Goal: Task Accomplishment & Management: Use online tool/utility

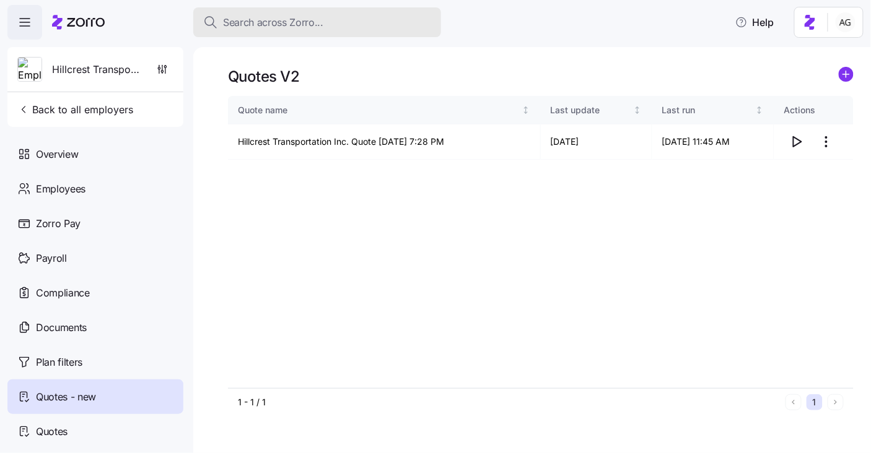
click at [243, 23] on span "Search across Zorro..." at bounding box center [273, 22] width 100 height 15
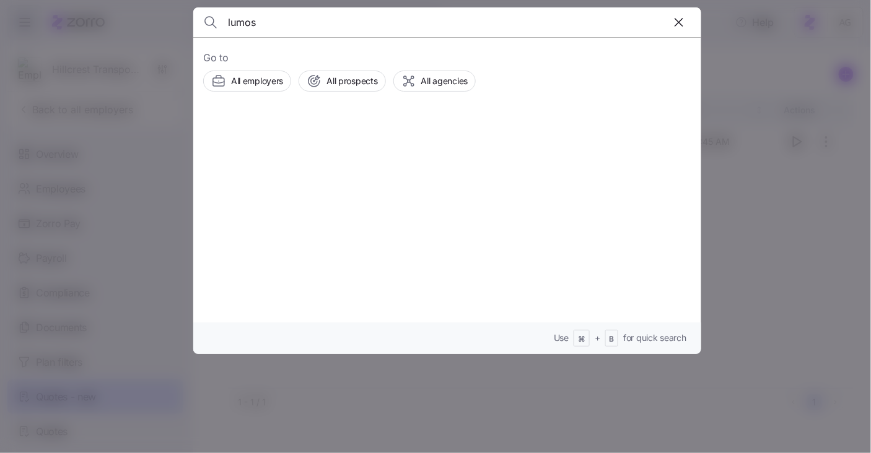
type input "lumos"
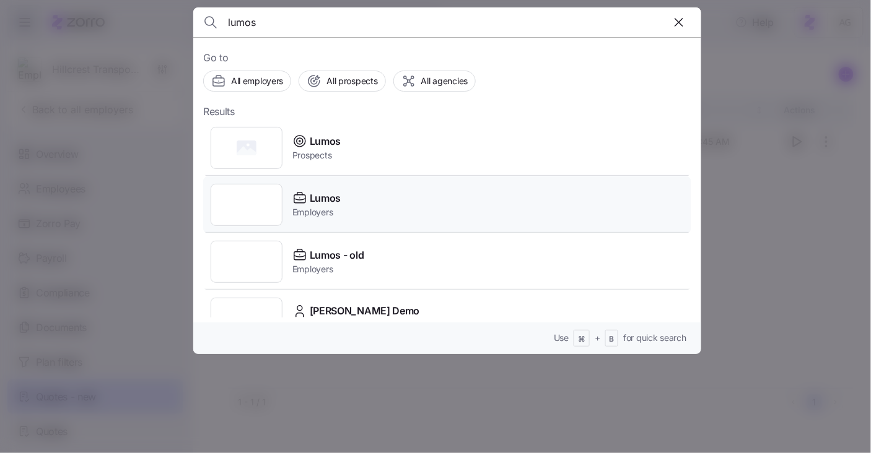
click at [321, 209] on span "Employers" at bounding box center [316, 212] width 48 height 12
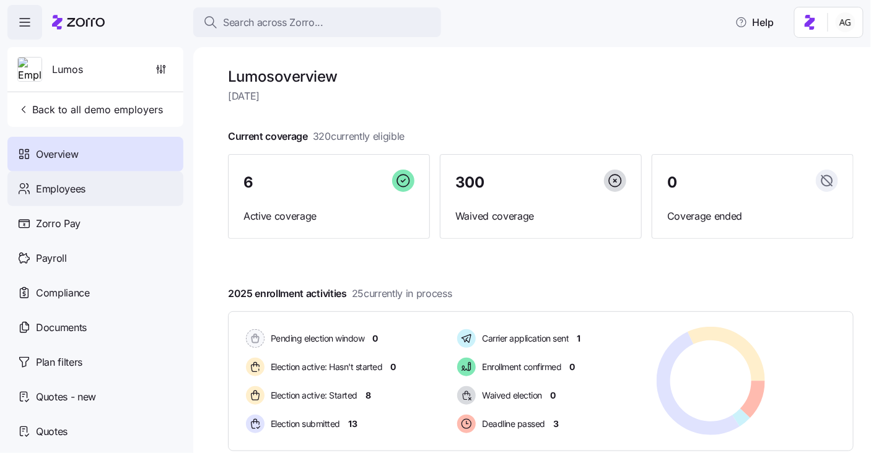
click at [91, 194] on div "Employees" at bounding box center [95, 189] width 176 height 35
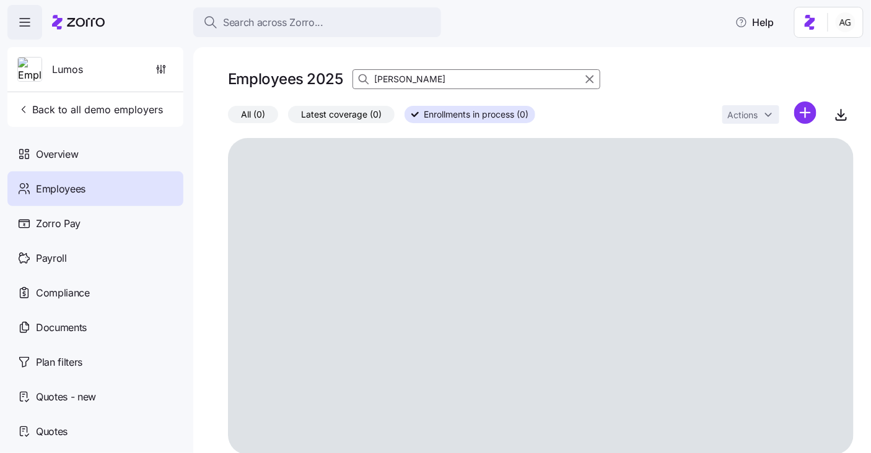
click at [401, 80] on input "anjani" at bounding box center [476, 79] width 248 height 20
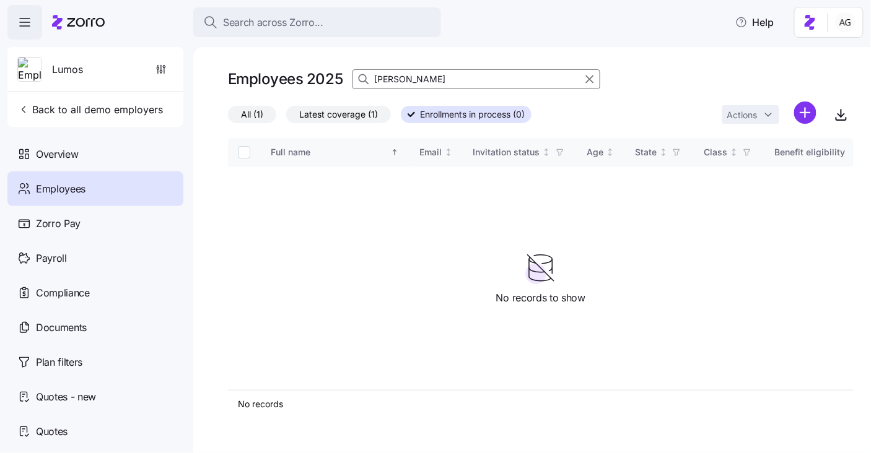
type input "ann m"
click at [262, 113] on span "All (1)" at bounding box center [252, 115] width 22 height 16
click at [228, 118] on input "All (1)" at bounding box center [228, 118] width 0 height 0
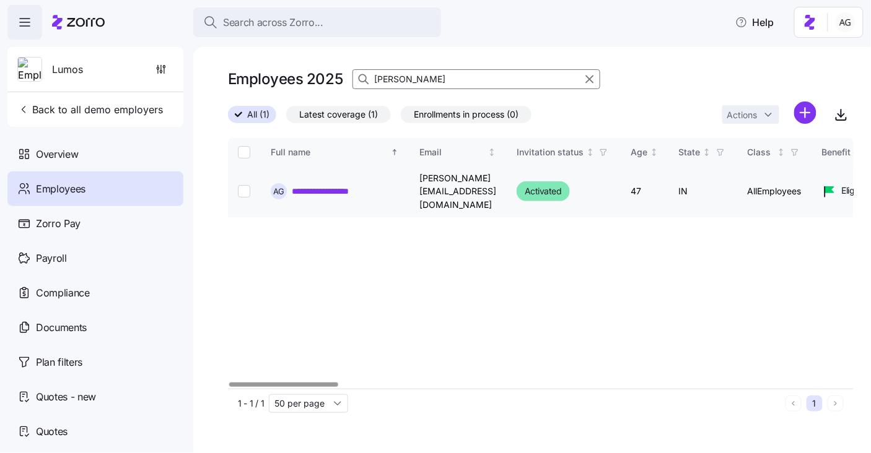
click at [347, 185] on link "**********" at bounding box center [334, 191] width 84 height 12
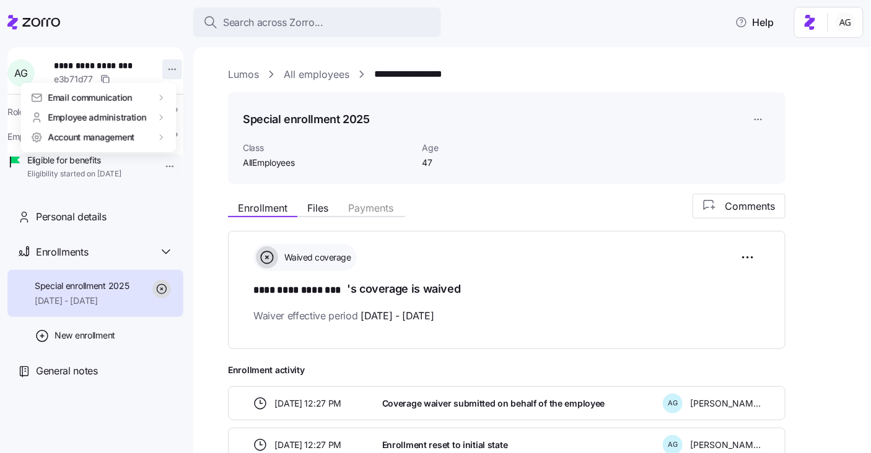
click at [163, 75] on html "**********" at bounding box center [435, 223] width 871 height 446
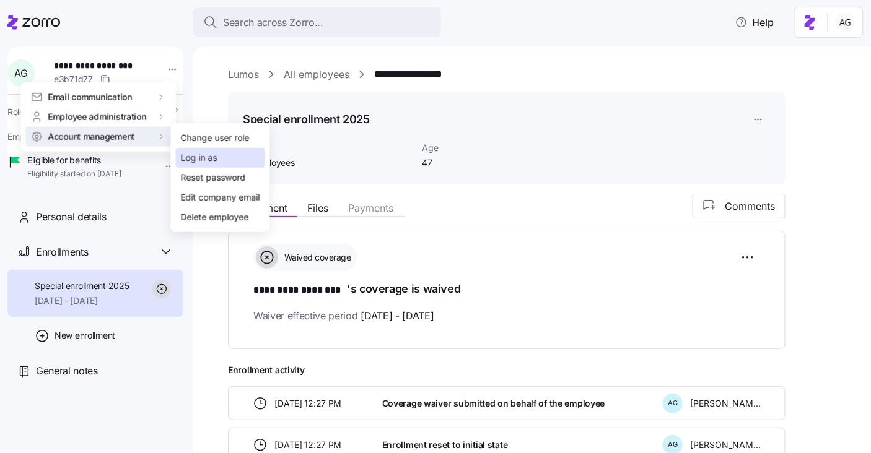
click at [235, 150] on div "Log in as" at bounding box center [220, 158] width 89 height 20
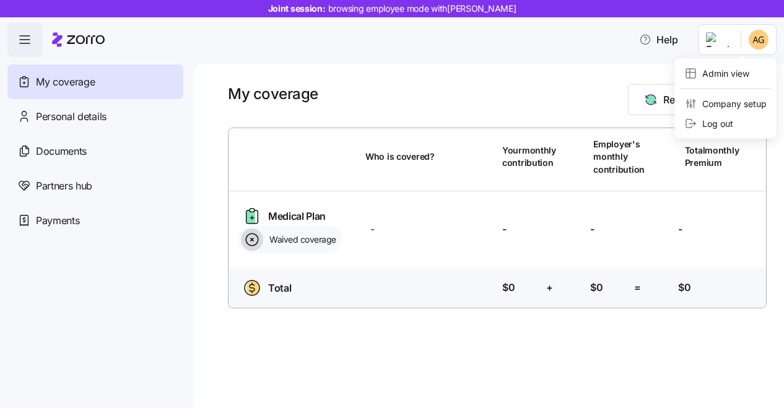
click at [725, 44] on html "Joint session: browsing employee mode with Ann Marie Gorczyca Help My coverage …" at bounding box center [392, 200] width 784 height 401
click at [713, 76] on div "Admin view" at bounding box center [717, 74] width 64 height 14
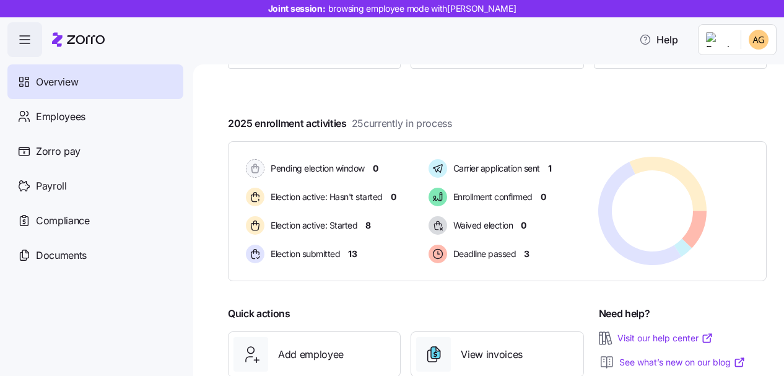
scroll to position [189, 0]
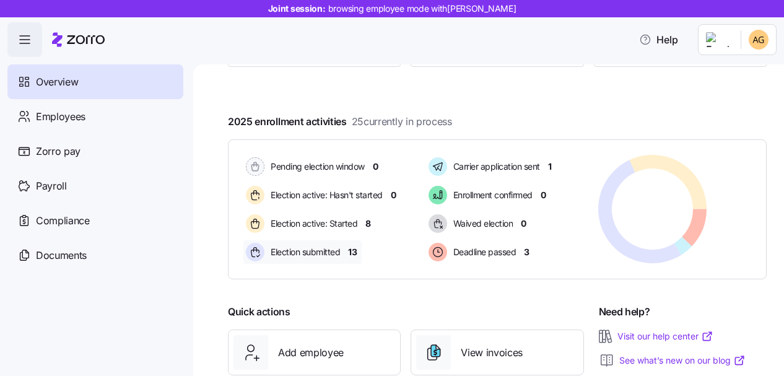
click at [354, 249] on span "13" at bounding box center [352, 252] width 9 height 12
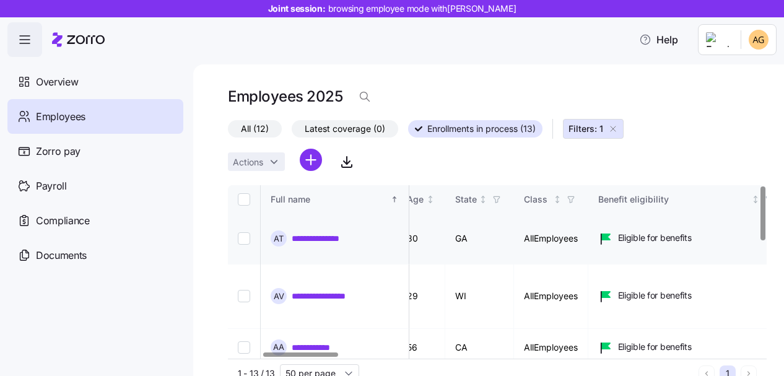
scroll to position [0, 193]
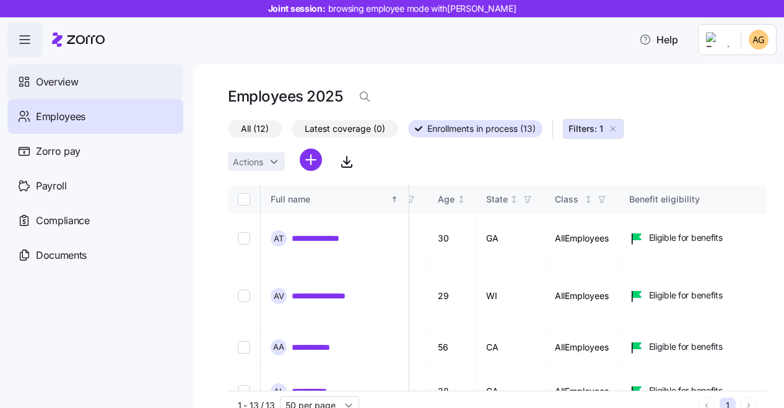
click at [99, 80] on div "Overview" at bounding box center [95, 81] width 176 height 35
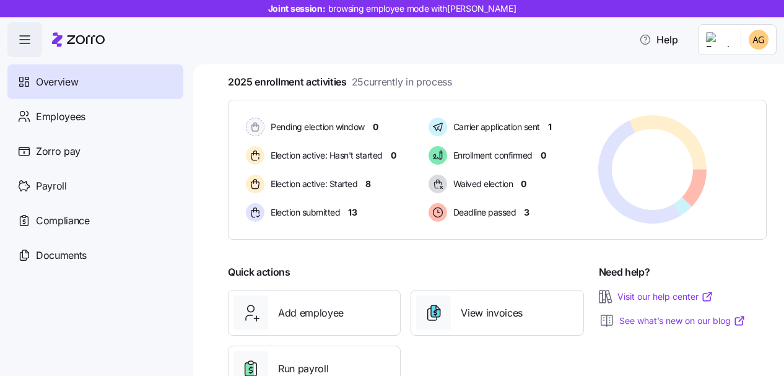
scroll to position [274, 0]
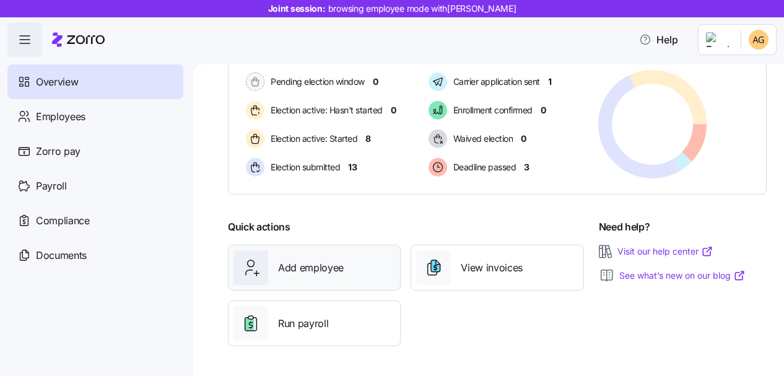
click at [292, 269] on span "Add employee" at bounding box center [311, 267] width 66 height 15
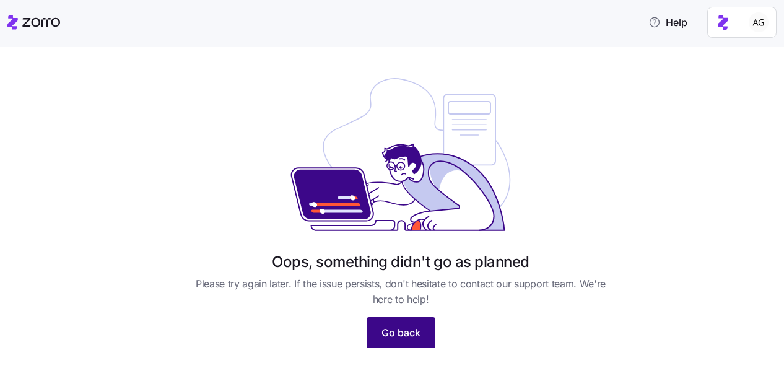
click at [398, 324] on button "Go back" at bounding box center [401, 332] width 69 height 31
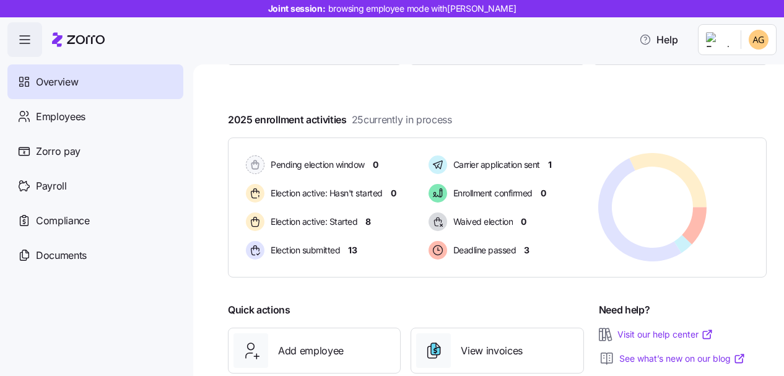
scroll to position [189, 0]
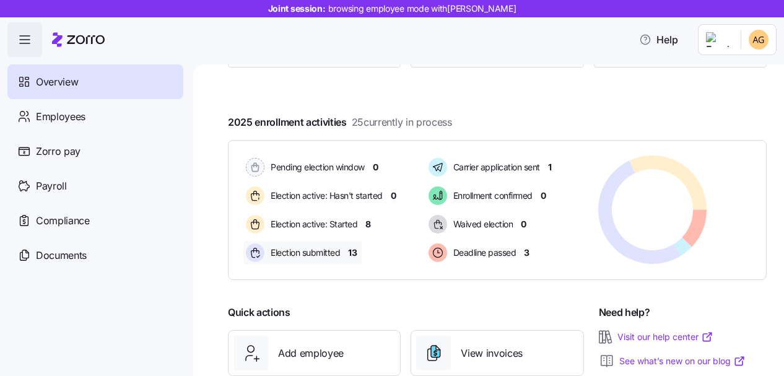
click at [348, 253] on span "13" at bounding box center [352, 252] width 9 height 12
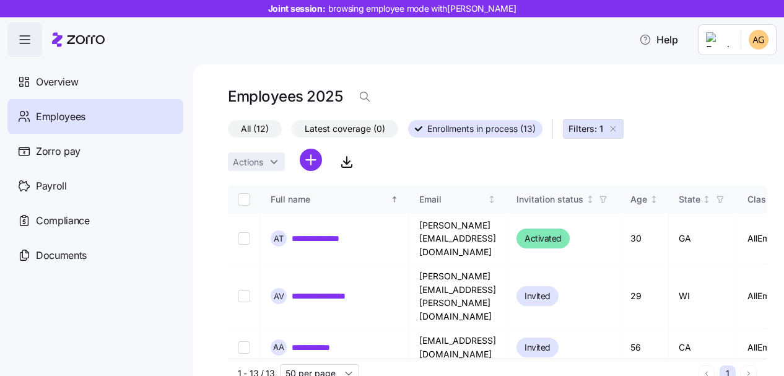
click at [612, 129] on icon "button" at bounding box center [613, 129] width 10 height 10
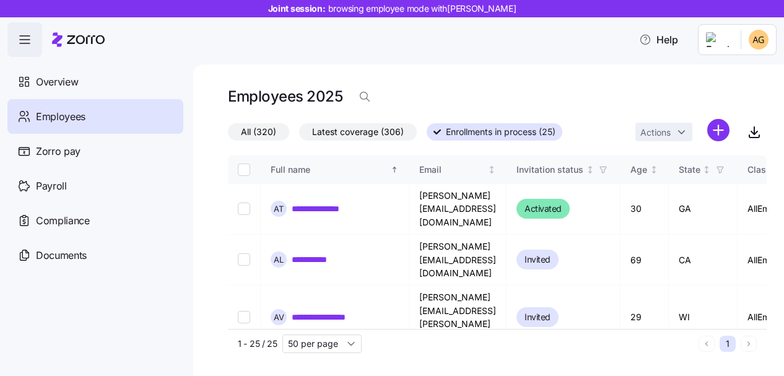
click at [268, 138] on span "All (320)" at bounding box center [258, 132] width 35 height 16
click at [228, 135] on input "All (320)" at bounding box center [228, 135] width 0 height 0
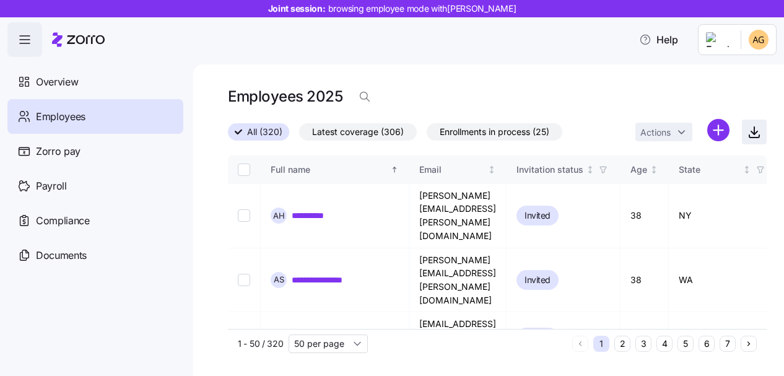
click at [755, 132] on icon "button" at bounding box center [754, 131] width 15 height 15
click at [321, 342] on input "50 per page" at bounding box center [328, 343] width 79 height 19
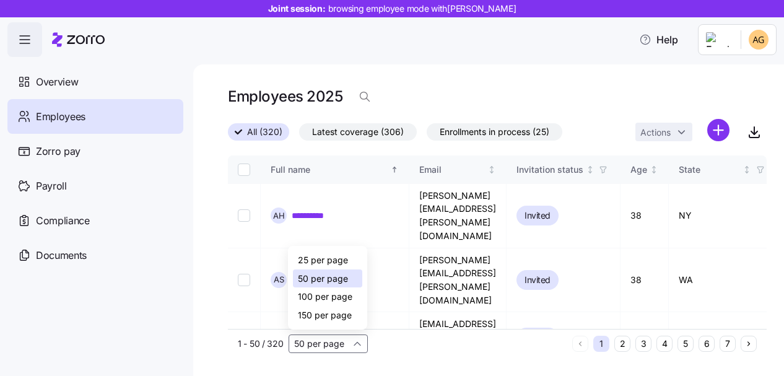
click at [326, 318] on span "150 per page" at bounding box center [325, 315] width 54 height 14
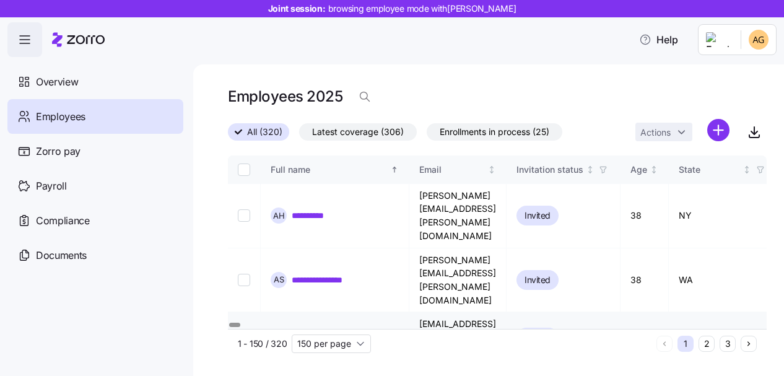
type input "150 per page"
click at [363, 100] on icon "button" at bounding box center [365, 96] width 12 height 12
click at [592, 97] on icon "button" at bounding box center [590, 96] width 14 height 15
click at [244, 219] on input "Select record 1" at bounding box center [244, 215] width 12 height 12
checkbox input "true"
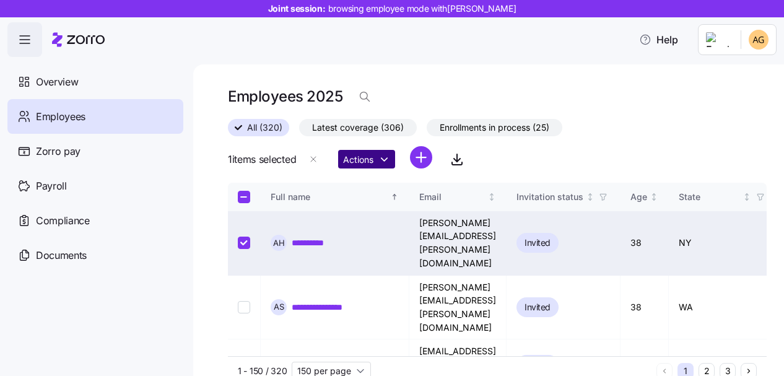
click at [376, 160] on html "**********" at bounding box center [392, 184] width 784 height 368
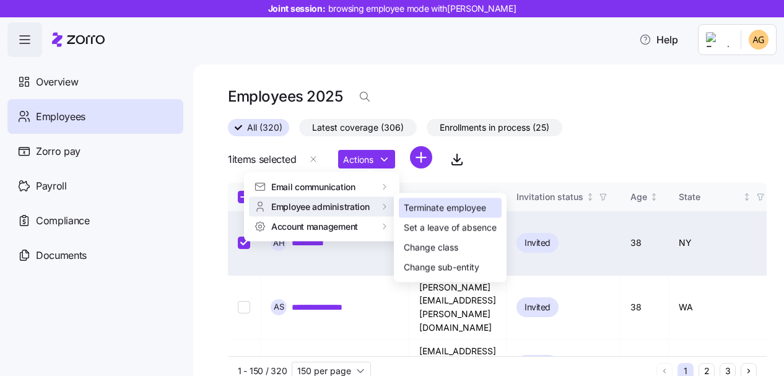
click at [438, 203] on div "Terminate employee" at bounding box center [445, 208] width 82 height 14
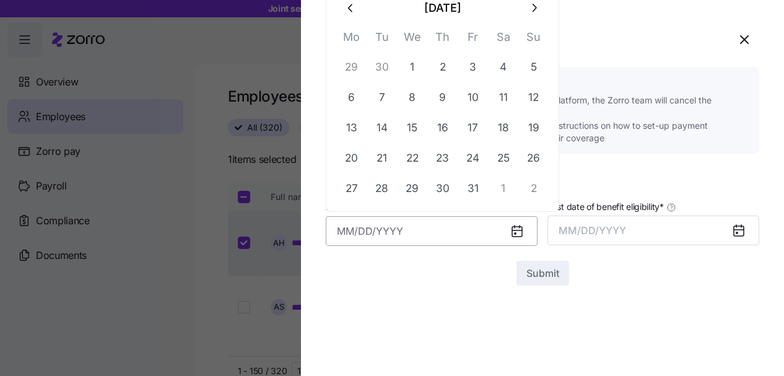
click at [399, 236] on input "Last date of employment *" at bounding box center [432, 231] width 212 height 30
click at [617, 224] on span "MM/DD/YYYY" at bounding box center [593, 230] width 68 height 12
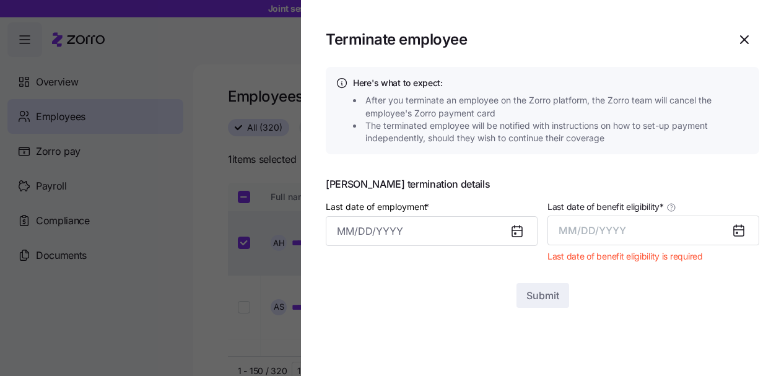
click at [609, 276] on div at bounding box center [542, 275] width 433 height 15
click at [739, 46] on icon "button" at bounding box center [744, 39] width 15 height 15
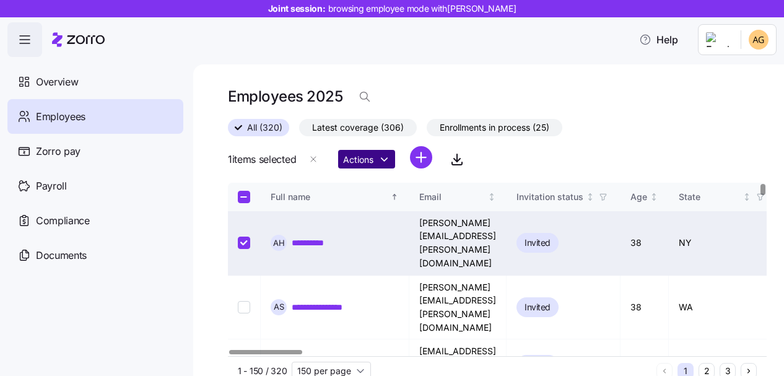
click at [379, 159] on html "**********" at bounding box center [392, 184] width 784 height 368
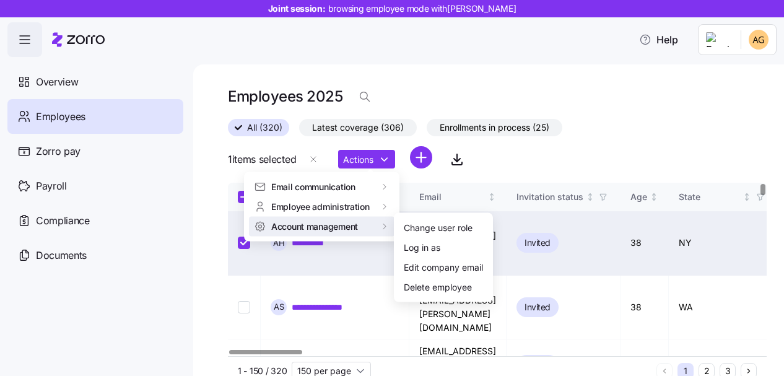
click at [516, 162] on html "**********" at bounding box center [392, 184] width 784 height 368
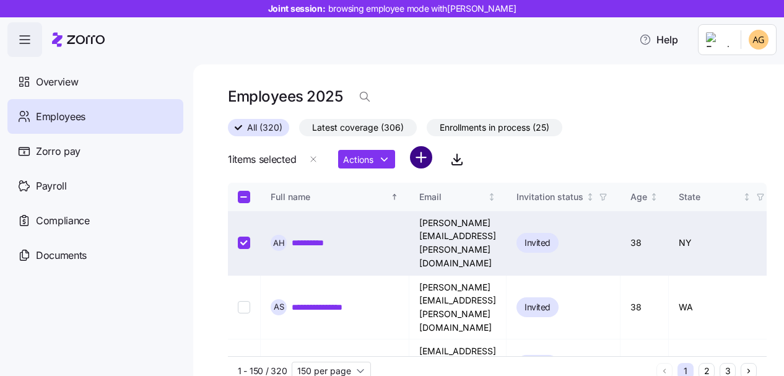
click at [424, 154] on html "**********" at bounding box center [392, 184] width 784 height 368
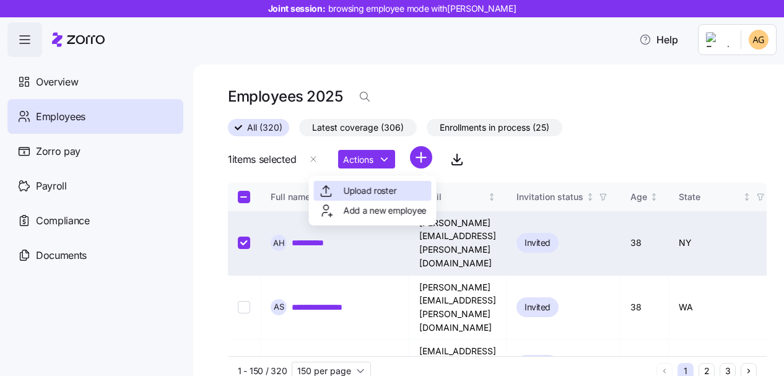
click at [391, 194] on span "Upload roster" at bounding box center [370, 191] width 53 height 12
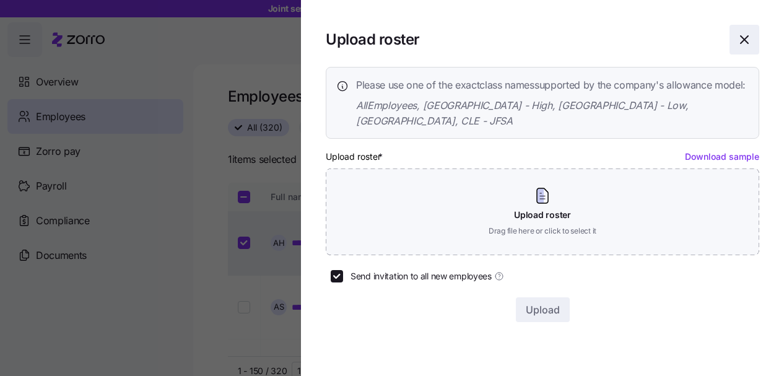
click at [749, 36] on icon "button" at bounding box center [744, 39] width 15 height 15
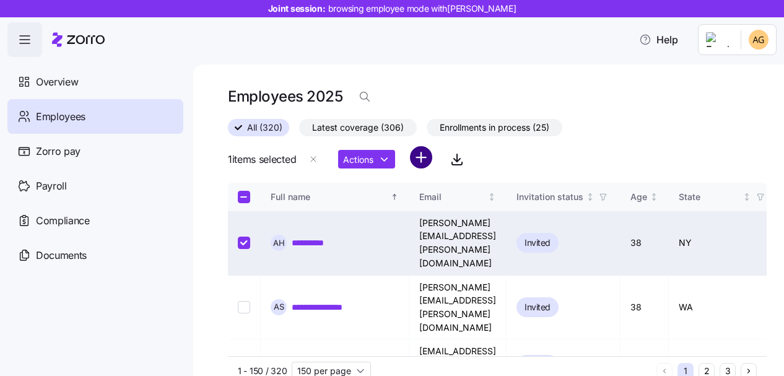
click at [429, 159] on html "**********" at bounding box center [392, 184] width 784 height 368
click at [404, 210] on span "Add a new employee" at bounding box center [385, 210] width 83 height 12
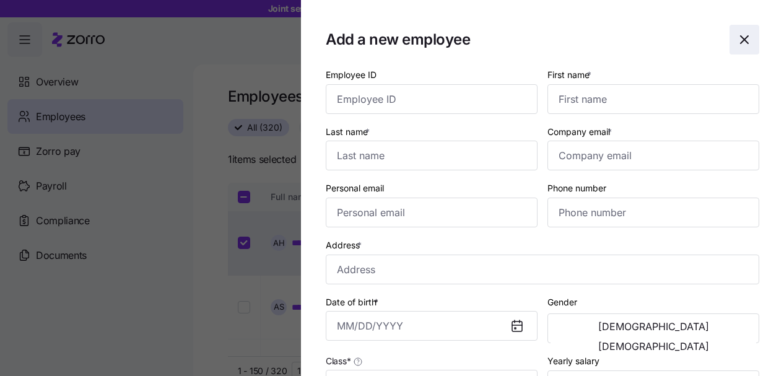
click at [747, 44] on icon "button" at bounding box center [744, 39] width 15 height 15
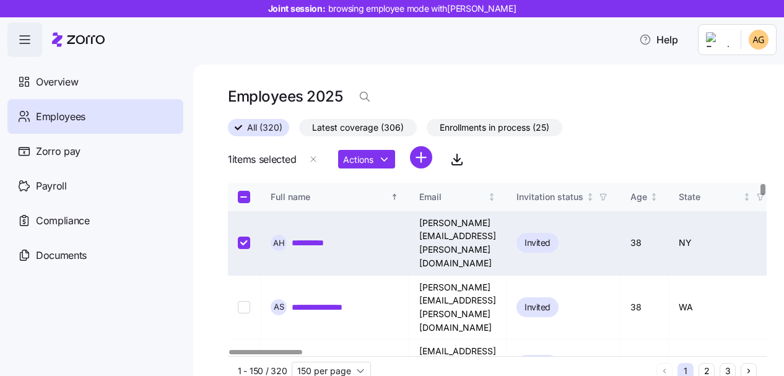
click at [324, 241] on link "**********" at bounding box center [318, 243] width 53 height 12
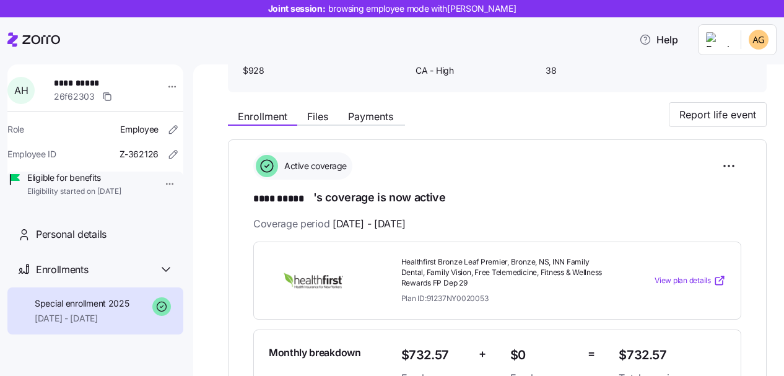
scroll to position [96, 0]
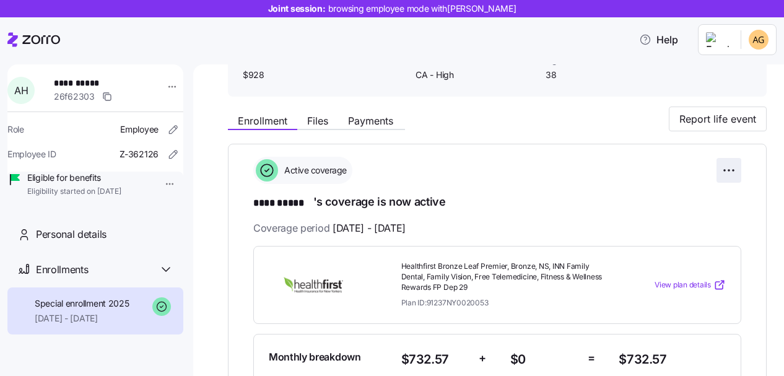
click at [726, 168] on html "**********" at bounding box center [392, 184] width 784 height 368
click at [669, 159] on html "**********" at bounding box center [392, 184] width 784 height 368
click at [316, 123] on span "Files" at bounding box center [317, 121] width 21 height 10
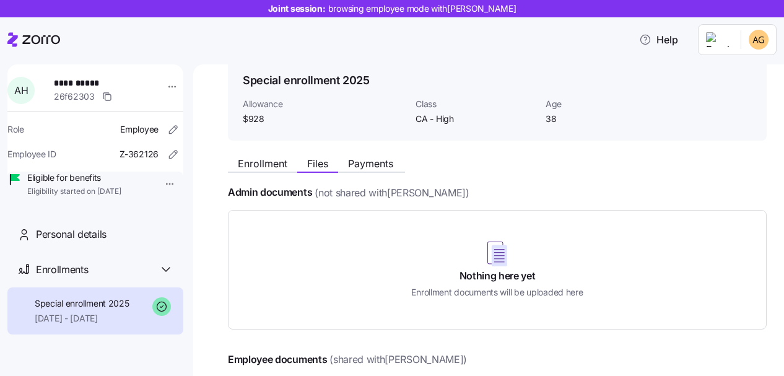
scroll to position [53, 0]
click at [376, 161] on span "Payments" at bounding box center [370, 163] width 45 height 10
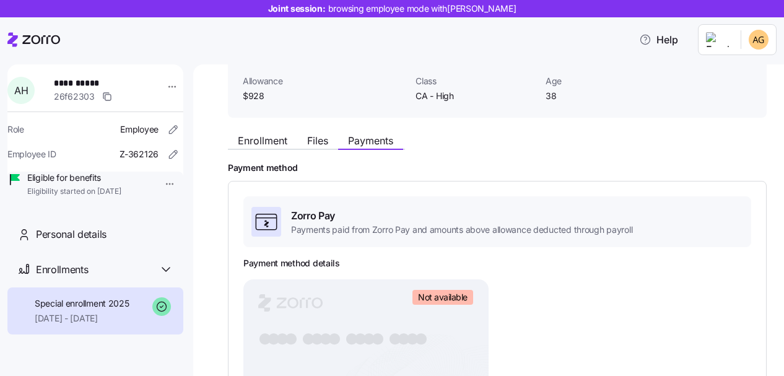
scroll to position [71, 0]
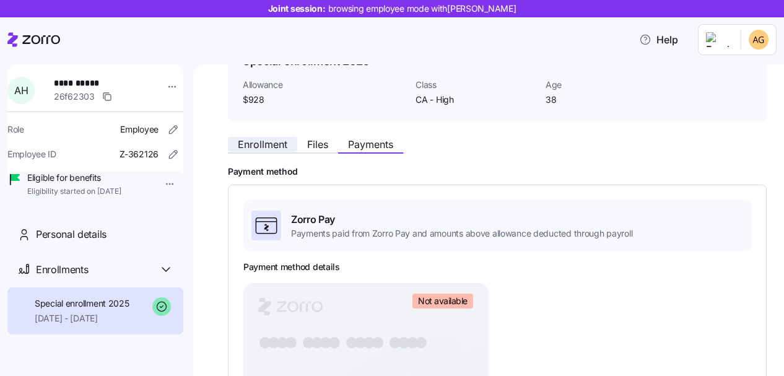
click at [271, 139] on span "Enrollment" at bounding box center [263, 144] width 50 height 10
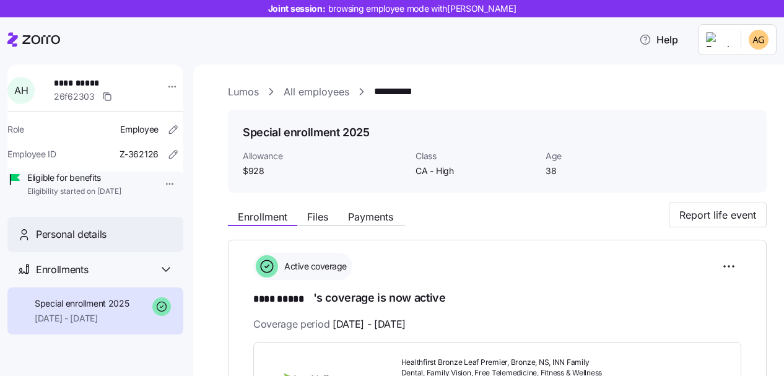
click at [84, 242] on span "Personal details" at bounding box center [71, 234] width 71 height 15
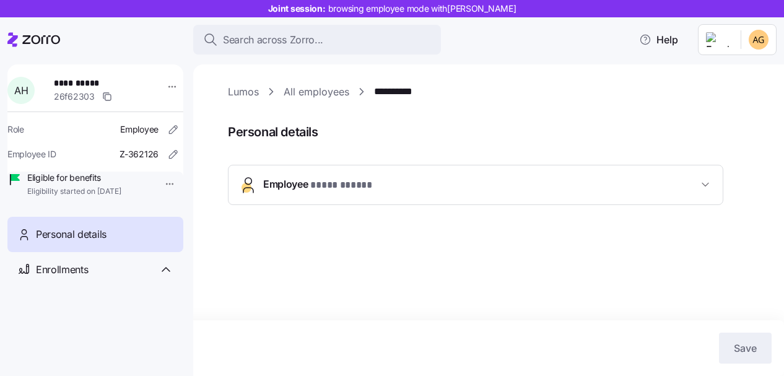
click at [328, 181] on span "* **** ***** *" at bounding box center [343, 185] width 66 height 15
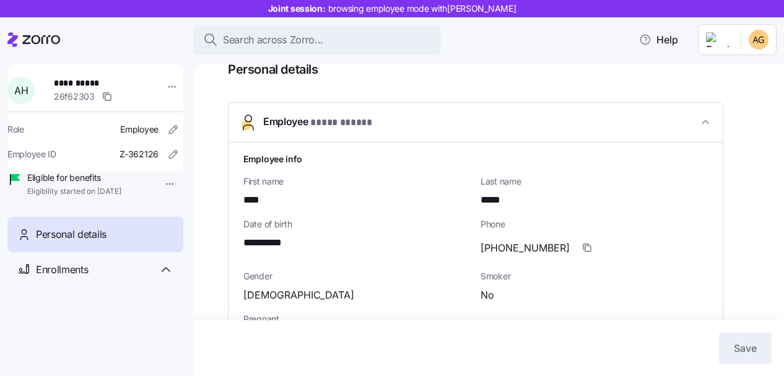
scroll to position [54, 0]
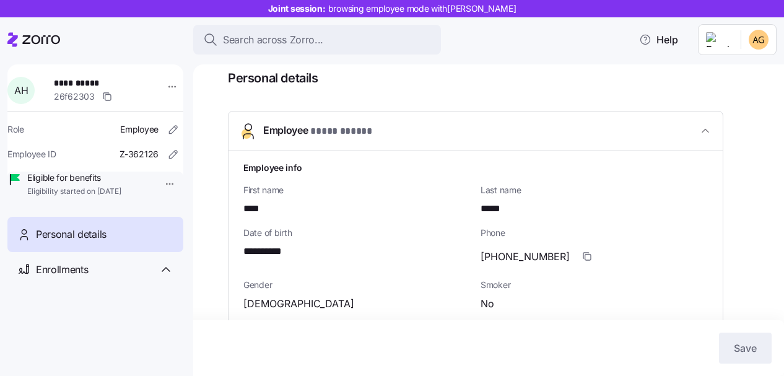
click at [163, 184] on html "**********" at bounding box center [392, 184] width 784 height 368
click at [162, 85] on html "**********" at bounding box center [392, 184] width 784 height 368
click at [163, 85] on html "**********" at bounding box center [392, 184] width 784 height 368
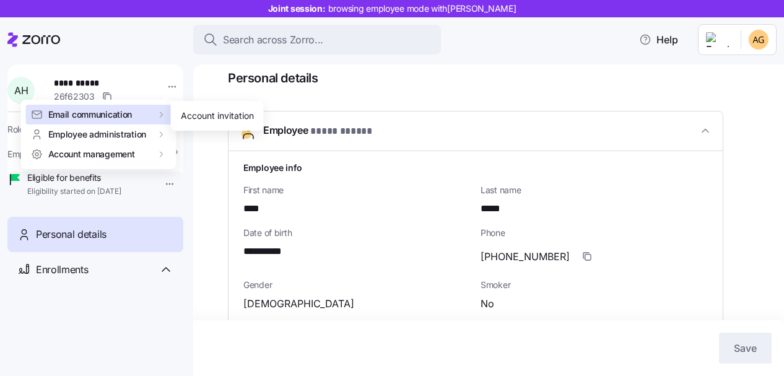
click at [295, 97] on html "**********" at bounding box center [392, 184] width 784 height 368
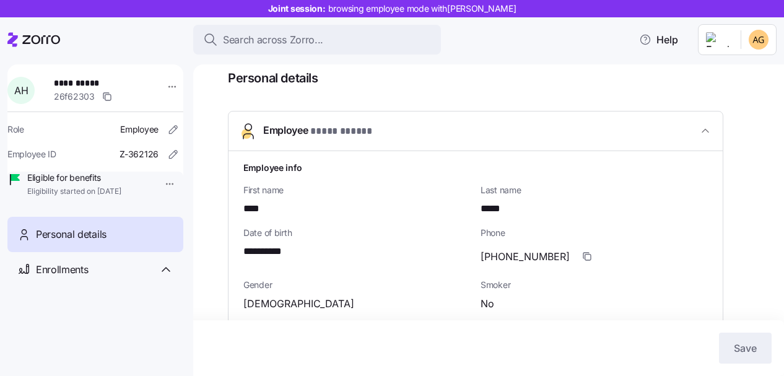
scroll to position [0, 0]
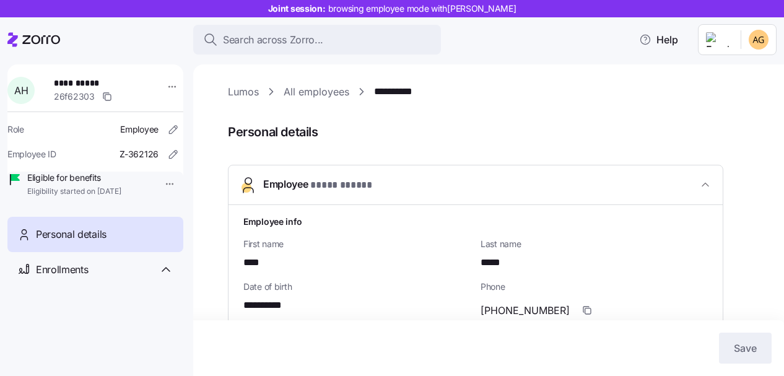
click at [251, 94] on link "Lumos" at bounding box center [243, 91] width 31 height 15
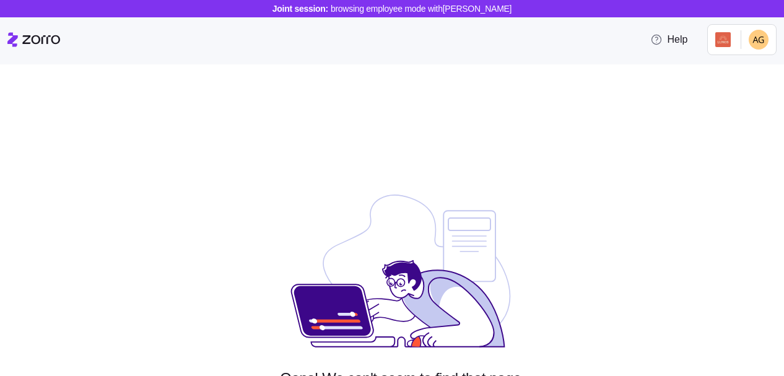
scroll to position [146, 0]
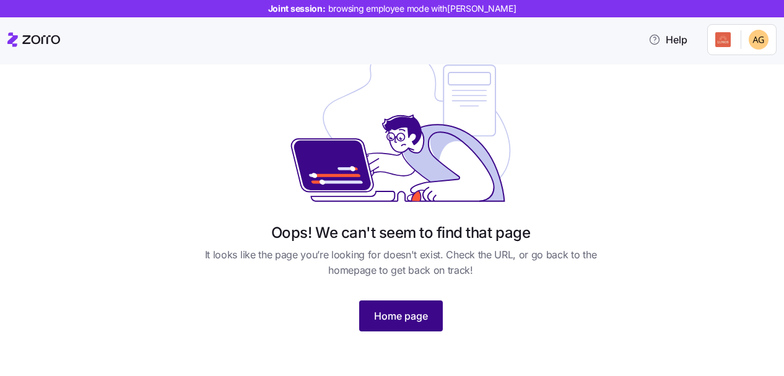
click at [409, 315] on span "Home page" at bounding box center [401, 315] width 54 height 15
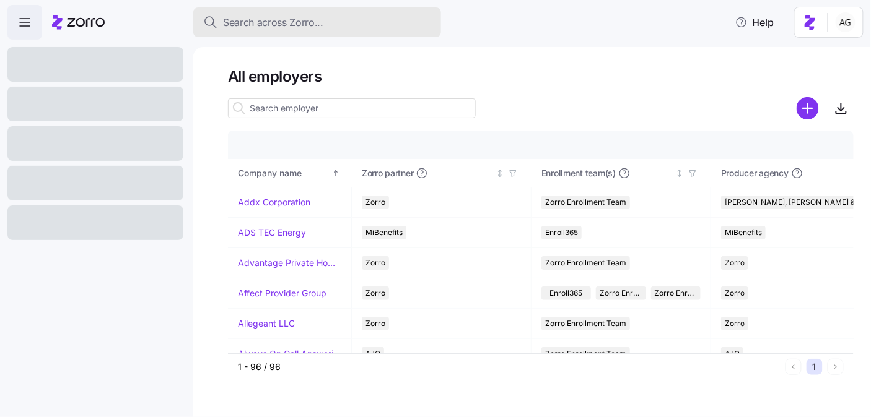
click at [256, 26] on span "Search across Zorro..." at bounding box center [273, 22] width 100 height 15
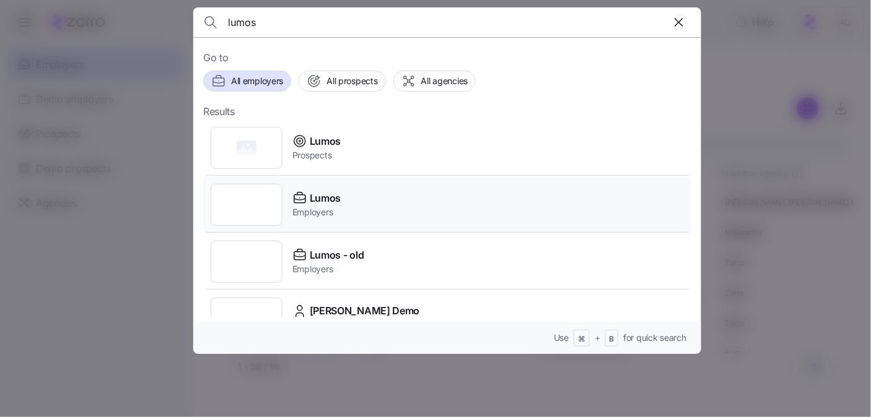
type input "lumos"
click at [311, 206] on span "Employers" at bounding box center [316, 212] width 48 height 12
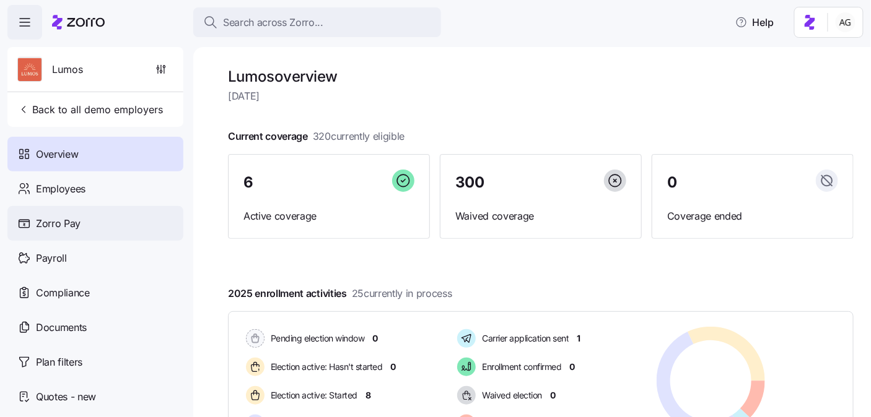
click at [80, 219] on div "Zorro Pay" at bounding box center [95, 223] width 176 height 35
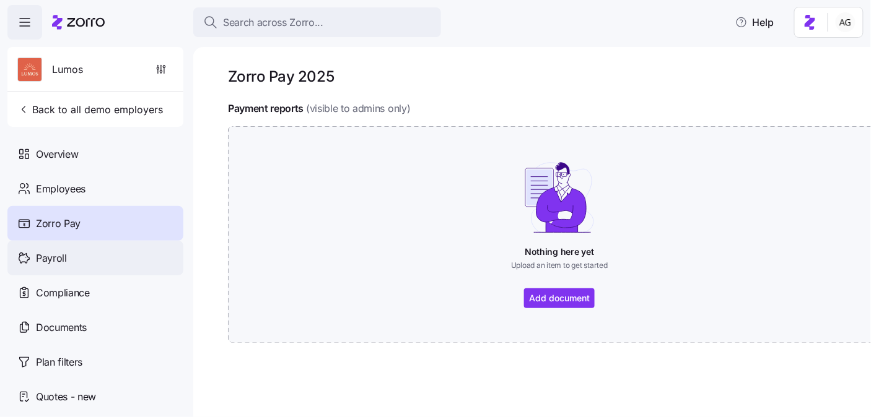
click at [82, 253] on div "Payroll" at bounding box center [95, 258] width 176 height 35
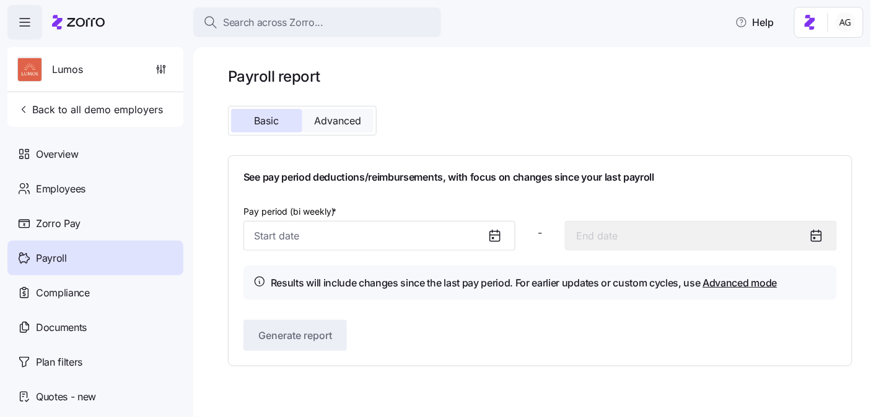
click at [330, 124] on span "Advanced" at bounding box center [338, 121] width 47 height 10
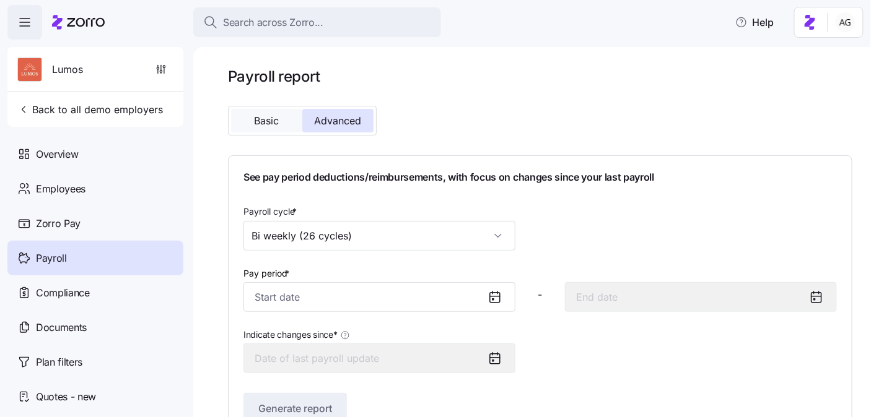
click at [259, 121] on span "Basic" at bounding box center [267, 121] width 25 height 10
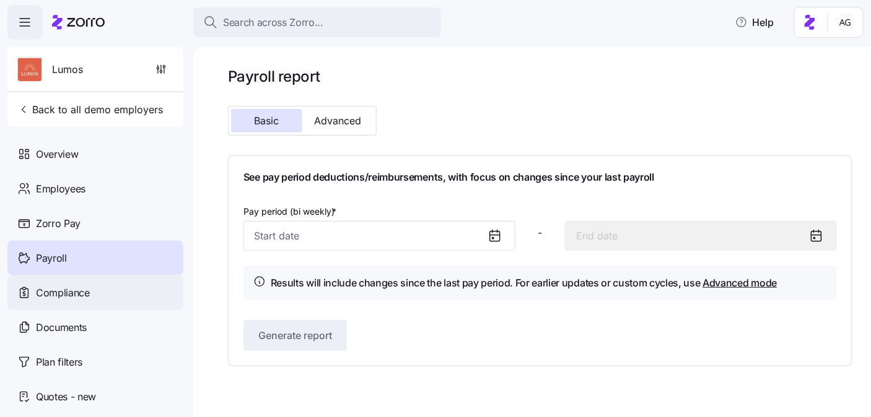
click at [115, 296] on div "Compliance" at bounding box center [95, 293] width 176 height 35
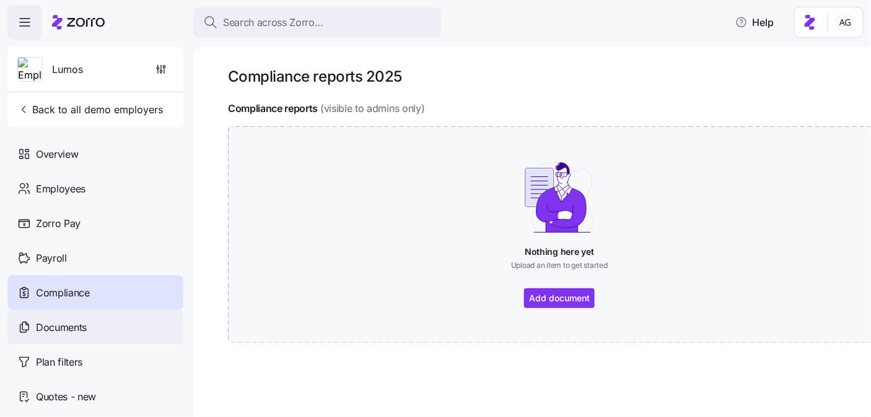
click at [81, 325] on span "Documents" at bounding box center [61, 327] width 51 height 15
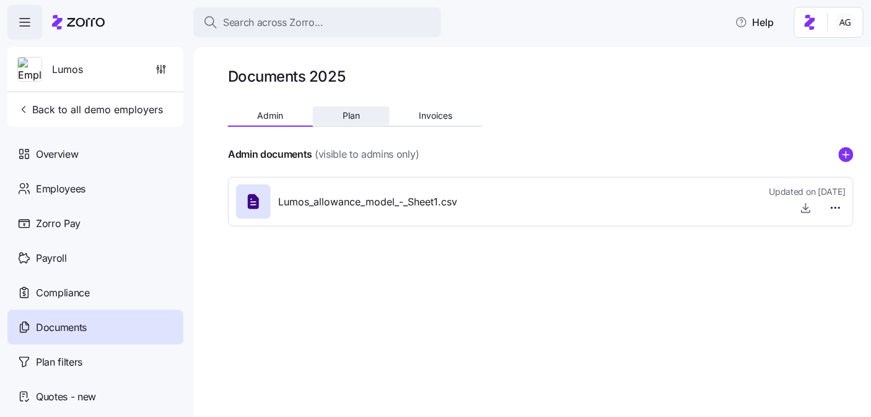
click at [363, 119] on button "Plan" at bounding box center [351, 116] width 76 height 19
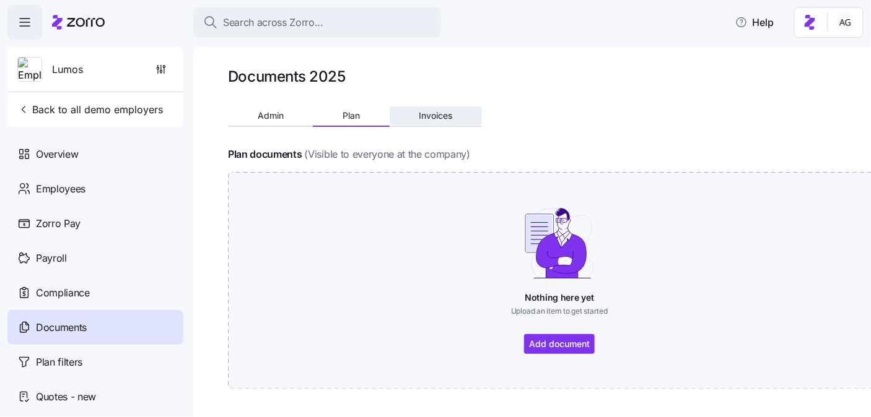
click at [440, 117] on span "Invoices" at bounding box center [435, 115] width 33 height 9
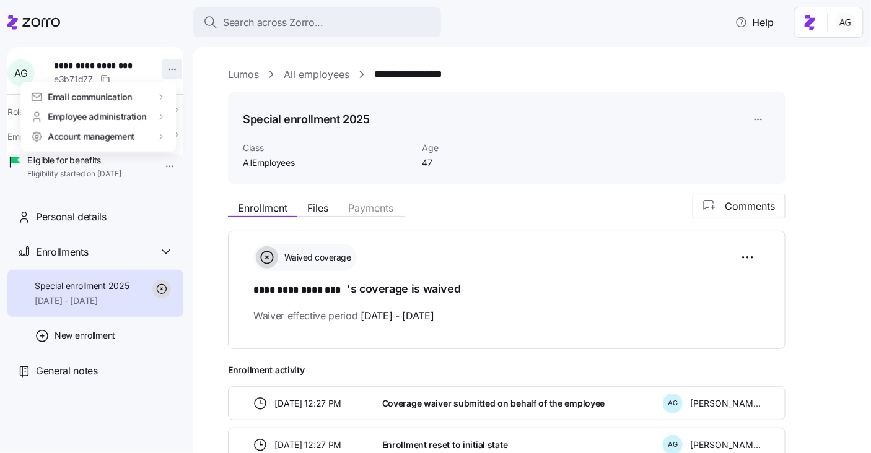
click at [160, 68] on html "**********" at bounding box center [435, 223] width 871 height 446
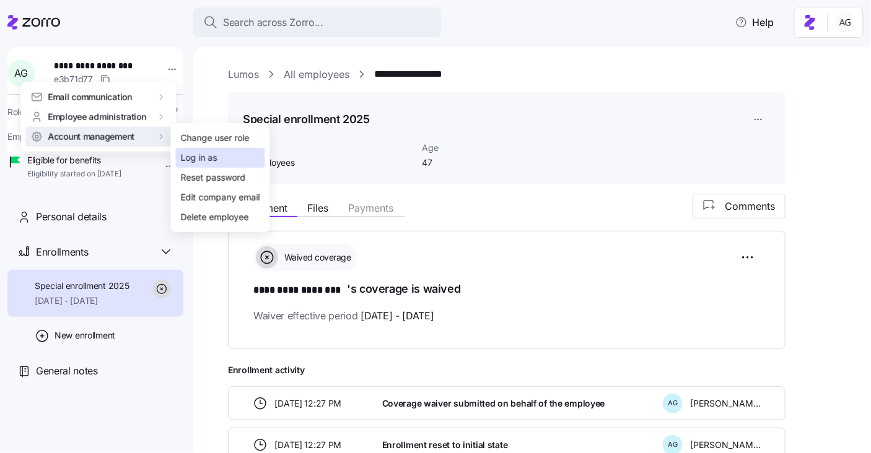
click at [187, 158] on div "Log in as" at bounding box center [199, 158] width 37 height 14
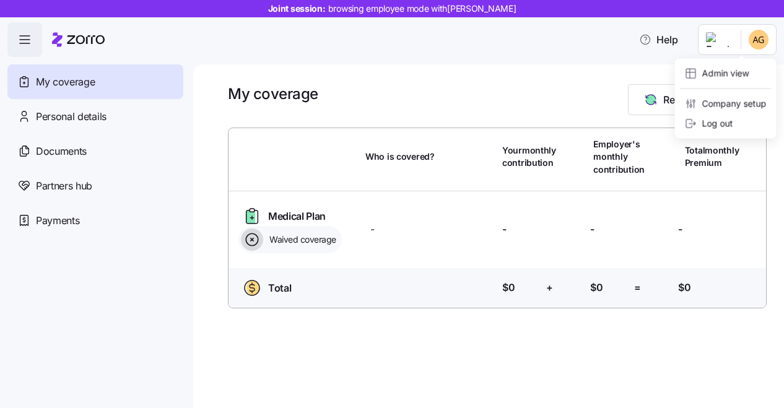
click at [740, 33] on html "Joint session: browsing employee mode with [PERSON_NAME] Help My coverage Perso…" at bounding box center [392, 200] width 784 height 401
click at [709, 77] on div "Admin view" at bounding box center [717, 74] width 64 height 14
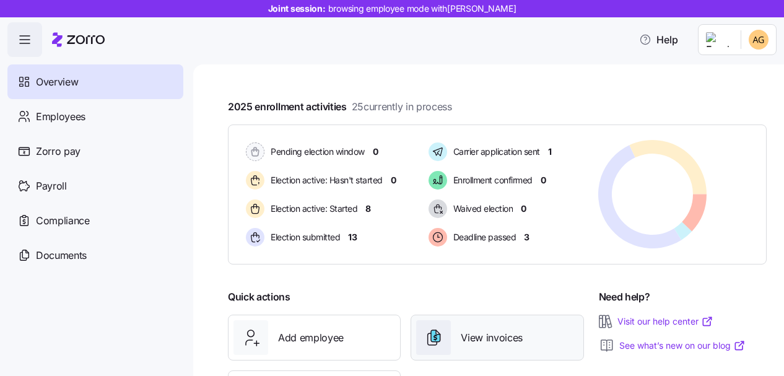
scroll to position [206, 0]
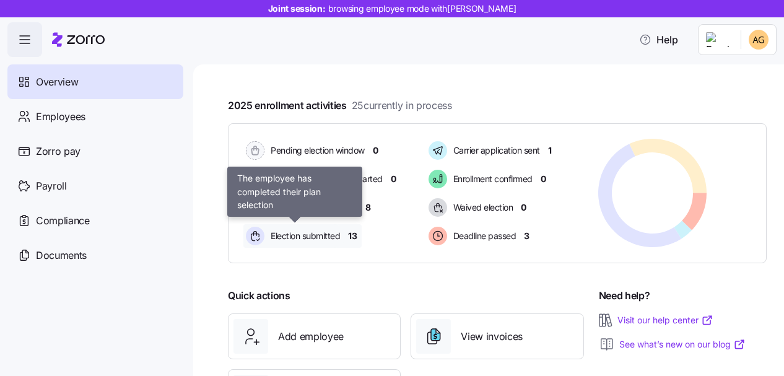
click at [331, 235] on span "Election submitted" at bounding box center [303, 236] width 73 height 12
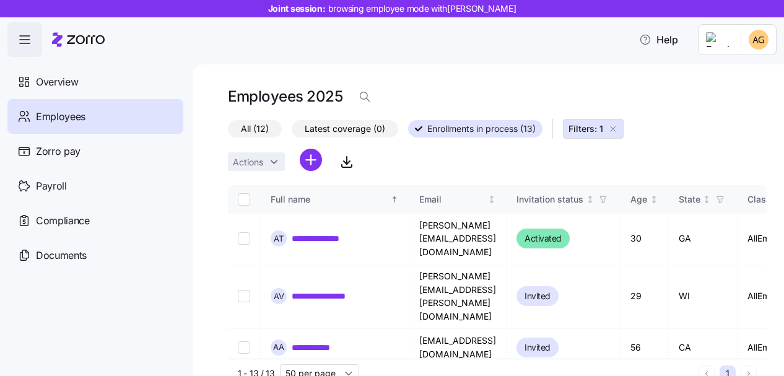
scroll to position [27, 0]
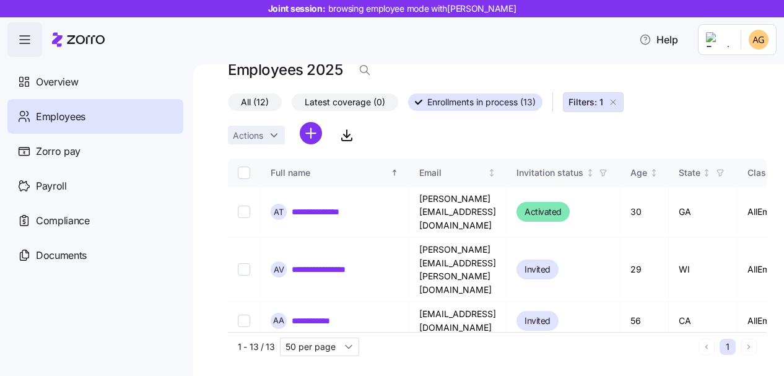
click at [616, 103] on icon "button" at bounding box center [613, 102] width 10 height 10
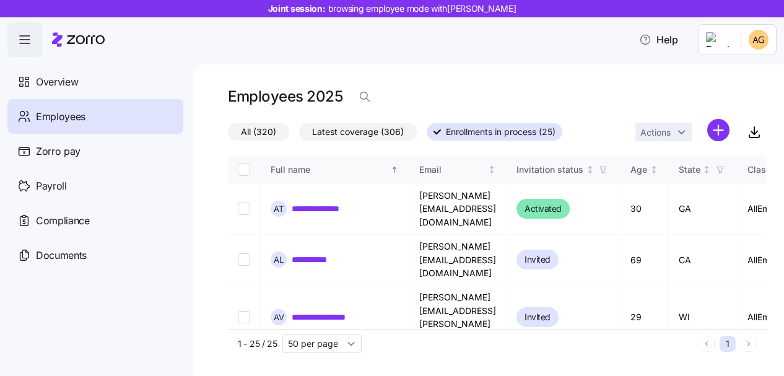
click at [267, 134] on span "All (320)" at bounding box center [258, 132] width 35 height 16
click at [228, 135] on input "All (320)" at bounding box center [228, 135] width 0 height 0
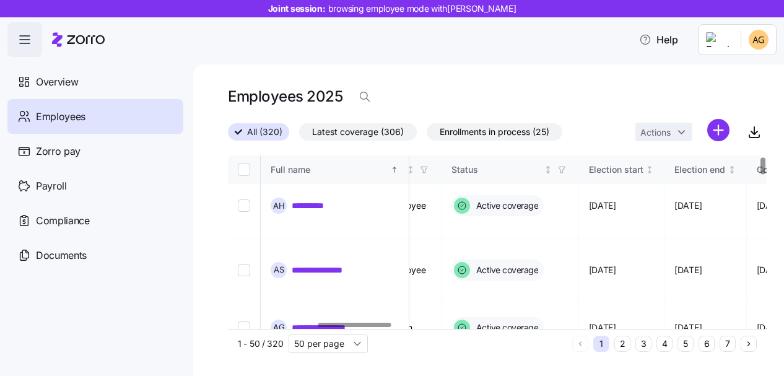
scroll to position [10, 637]
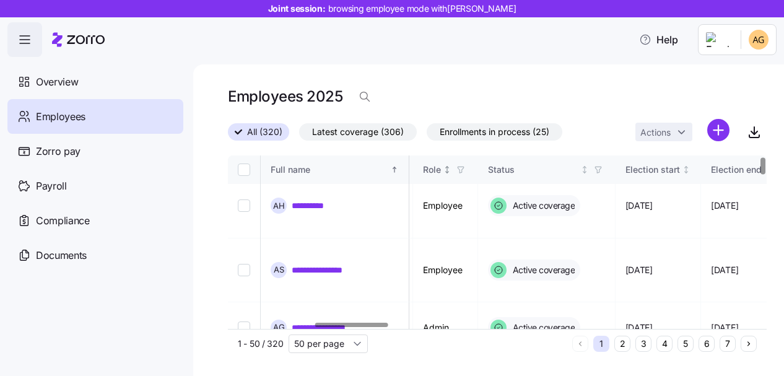
click at [465, 167] on icon "button" at bounding box center [460, 169] width 9 height 9
click at [601, 134] on div "All (320) Latest coverage (306) Enrollments in process (25) Actions" at bounding box center [497, 132] width 539 height 27
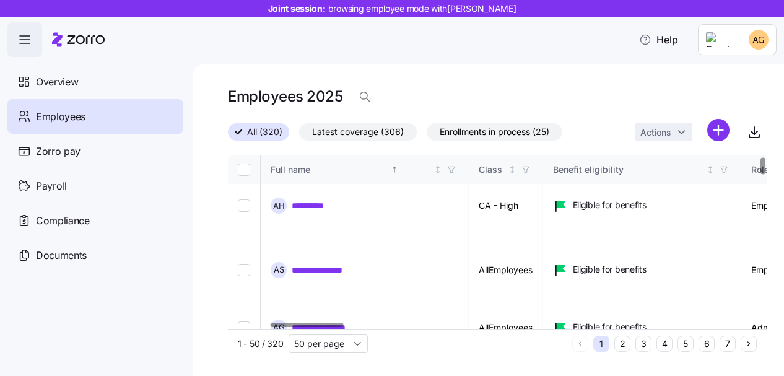
scroll to position [10, 306]
click at [348, 341] on input "50 per page" at bounding box center [328, 343] width 79 height 19
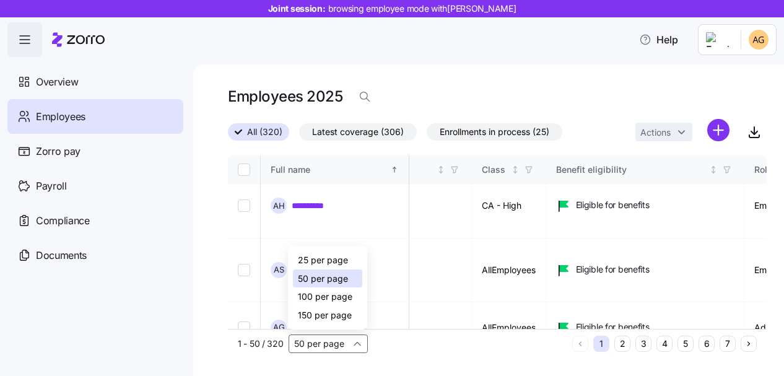
click at [342, 320] on span "150 per page" at bounding box center [325, 315] width 54 height 14
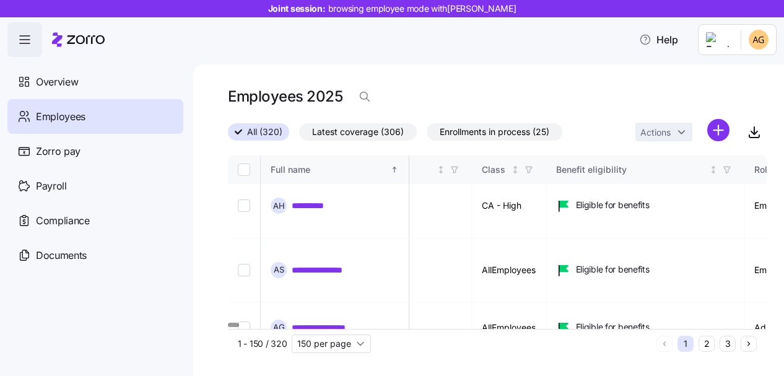
type input "150 per page"
click at [246, 173] on input "Select all records" at bounding box center [244, 169] width 12 height 12
checkbox input "true"
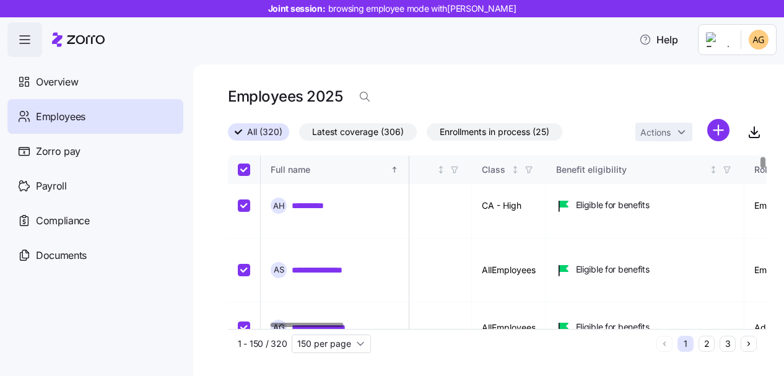
checkbox input "true"
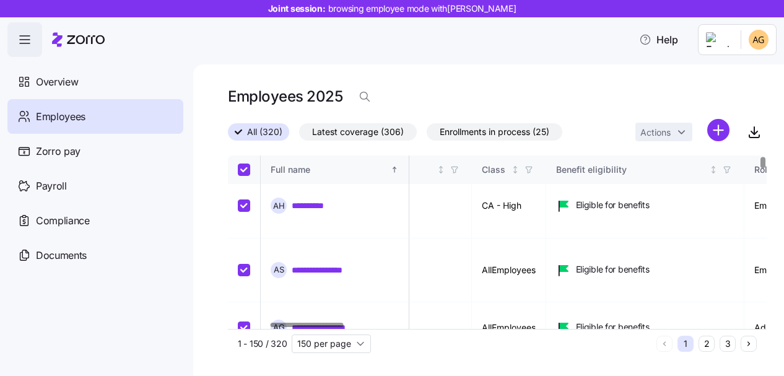
checkbox input "true"
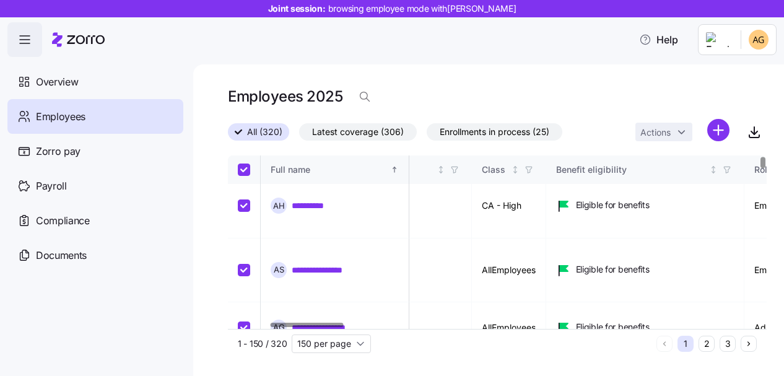
checkbox input "true"
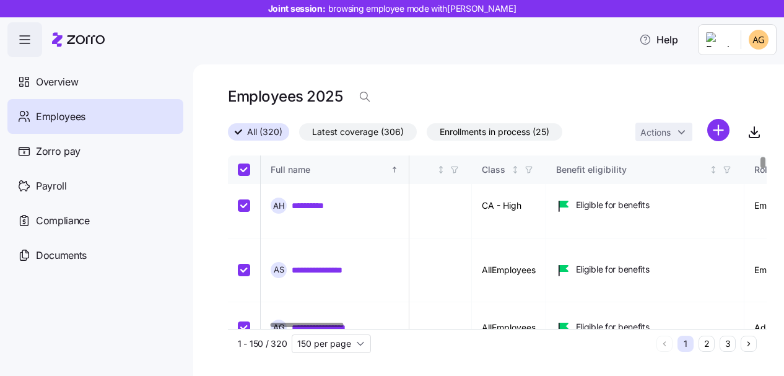
checkbox input "true"
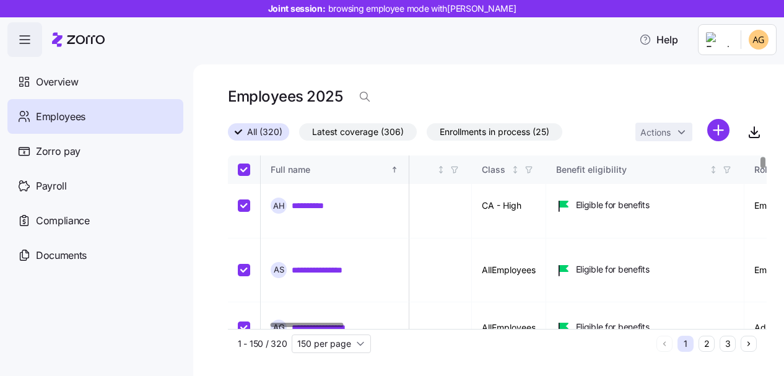
checkbox input "true"
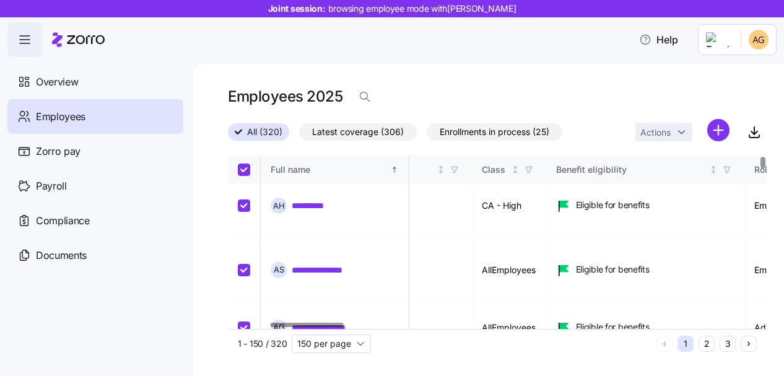
checkbox input "true"
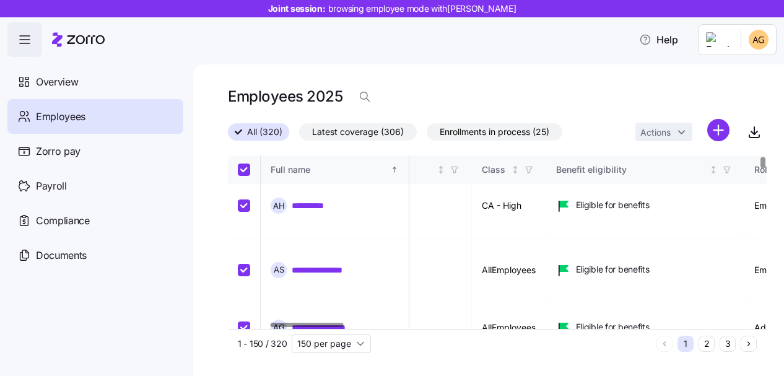
checkbox input "true"
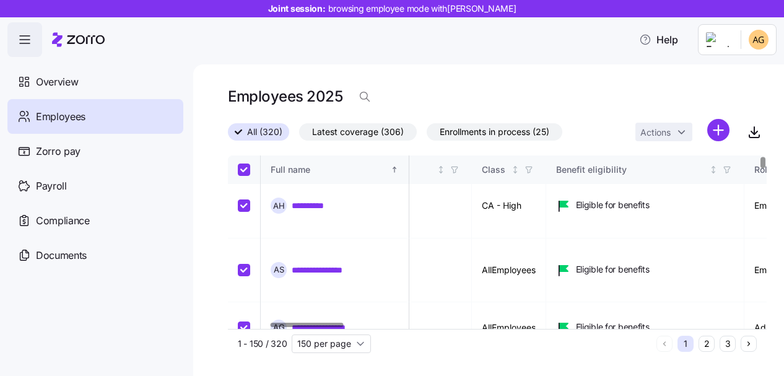
checkbox input "true"
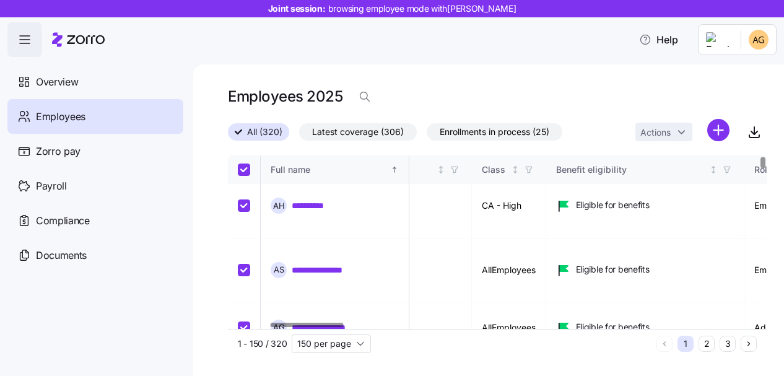
checkbox input "true"
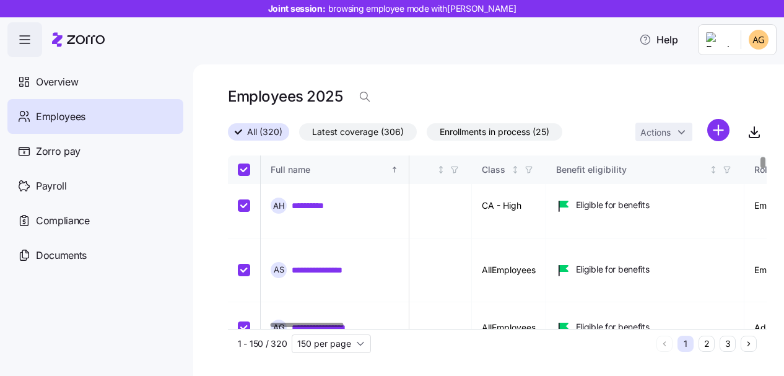
checkbox input "true"
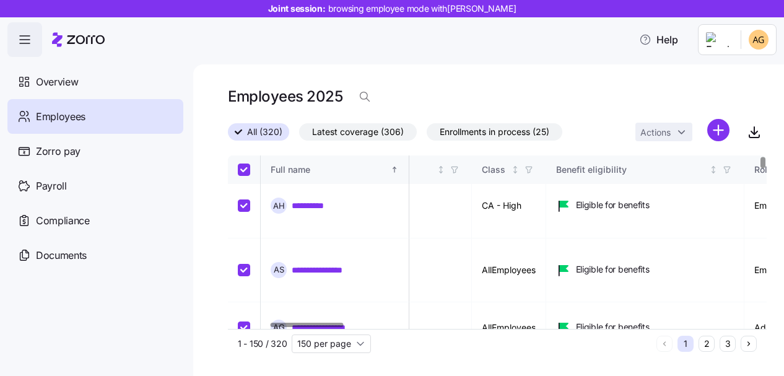
checkbox input "true"
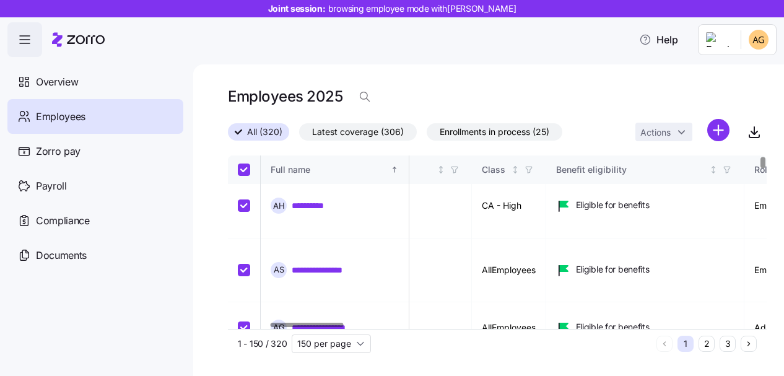
checkbox input "true"
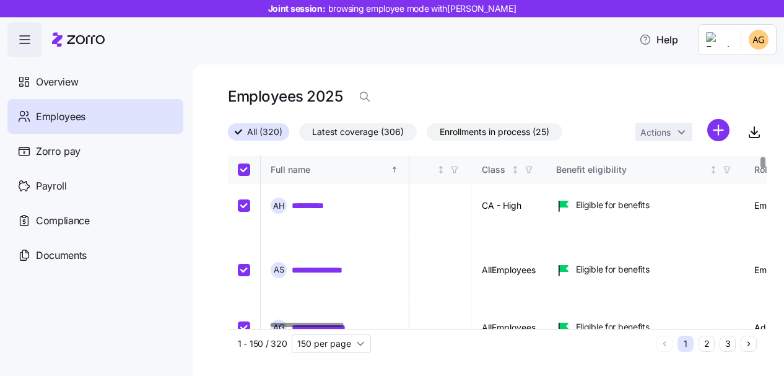
checkbox input "true"
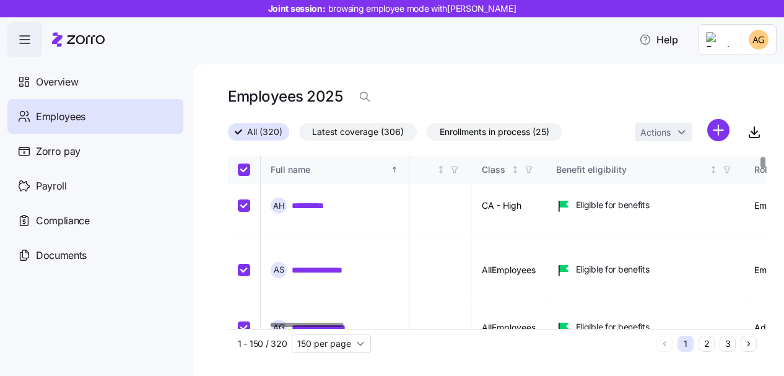
checkbox input "true"
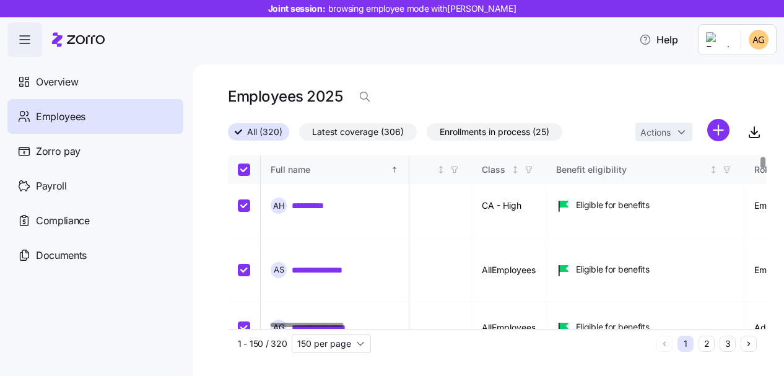
checkbox input "true"
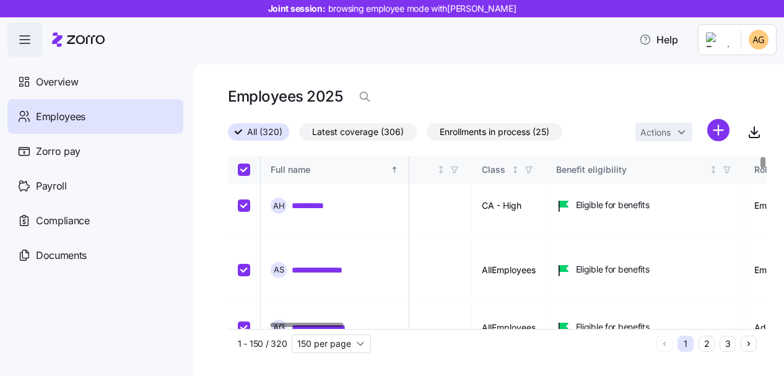
checkbox input "true"
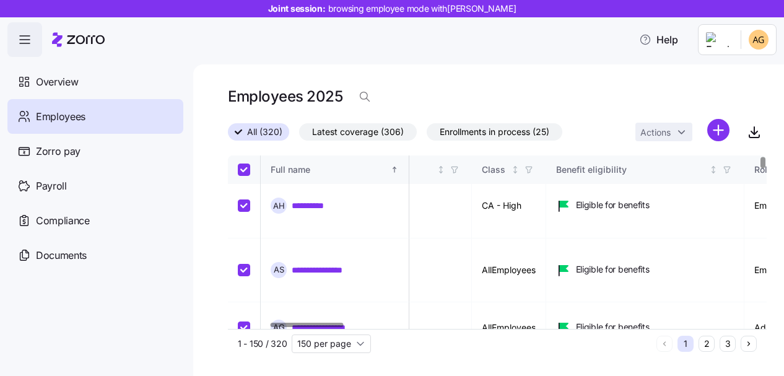
checkbox input "true"
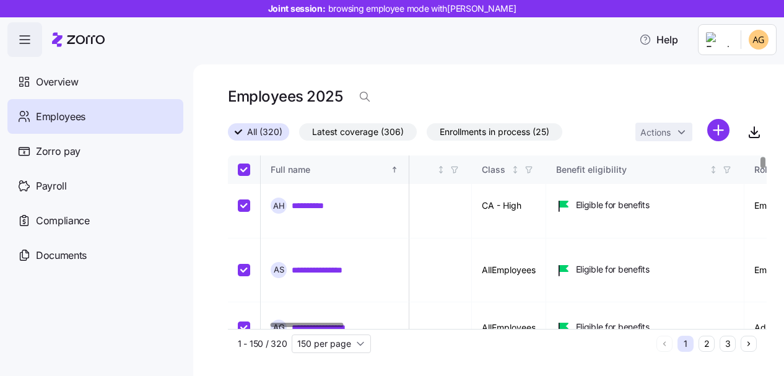
checkbox input "true"
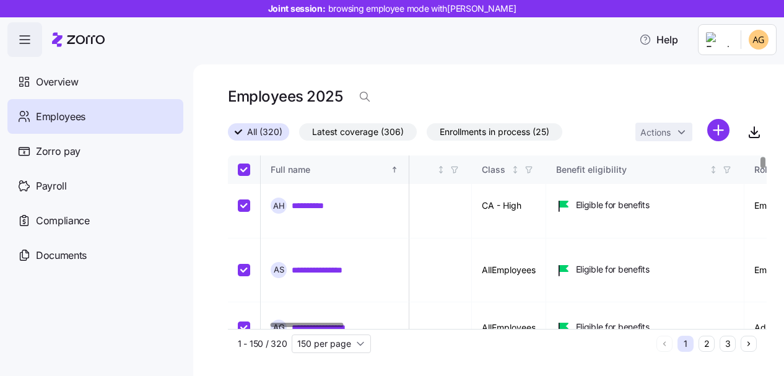
checkbox input "true"
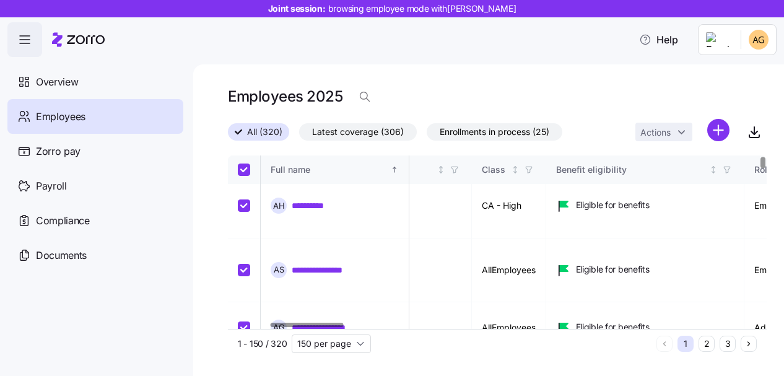
checkbox input "true"
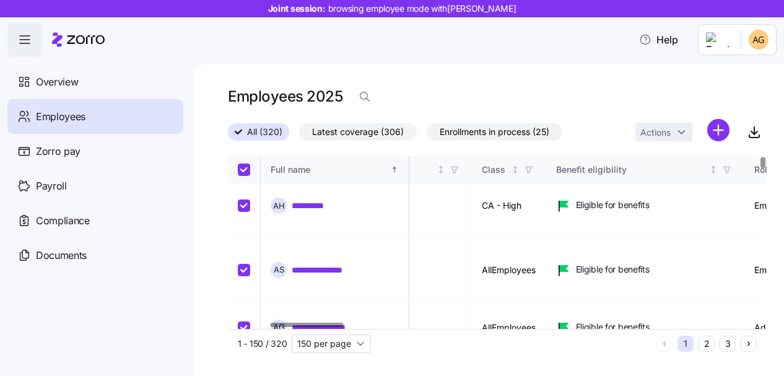
checkbox input "true"
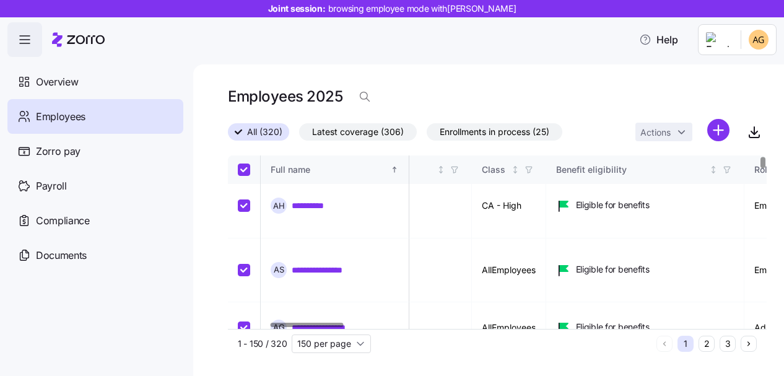
checkbox input "true"
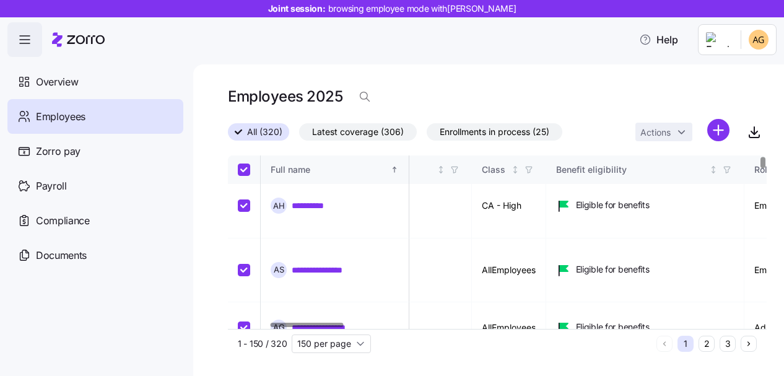
checkbox input "true"
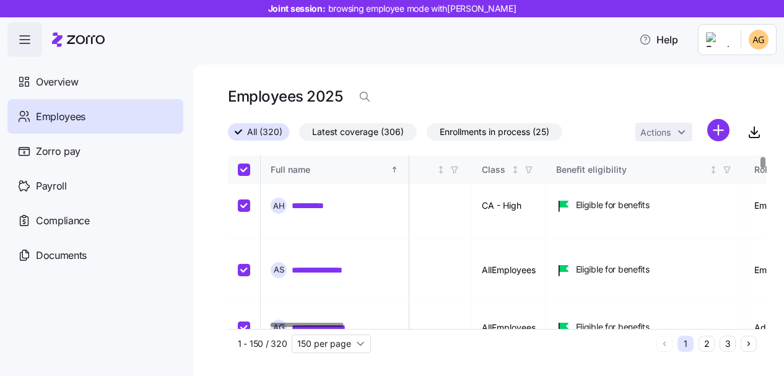
checkbox input "true"
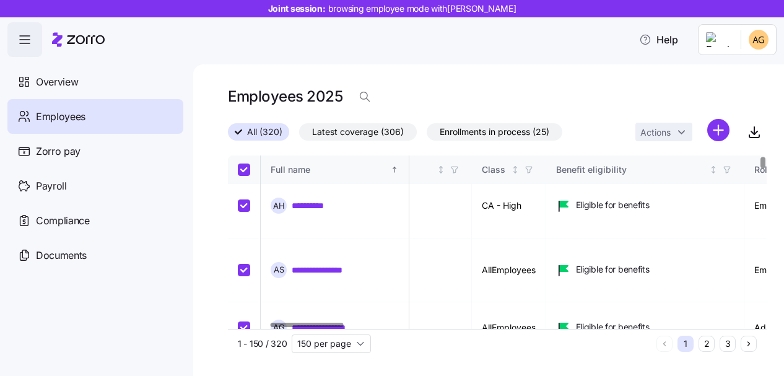
checkbox input "true"
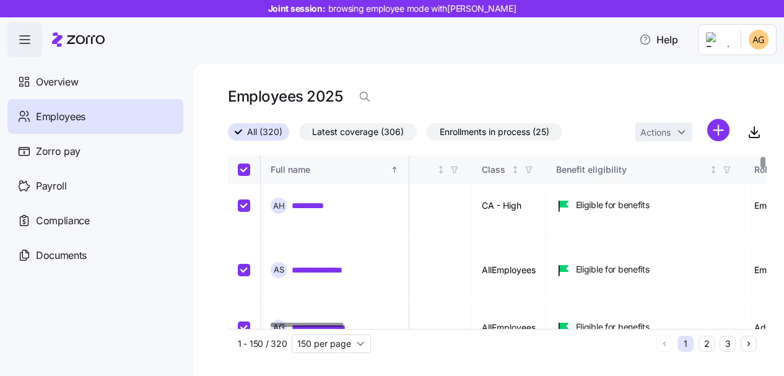
checkbox input "true"
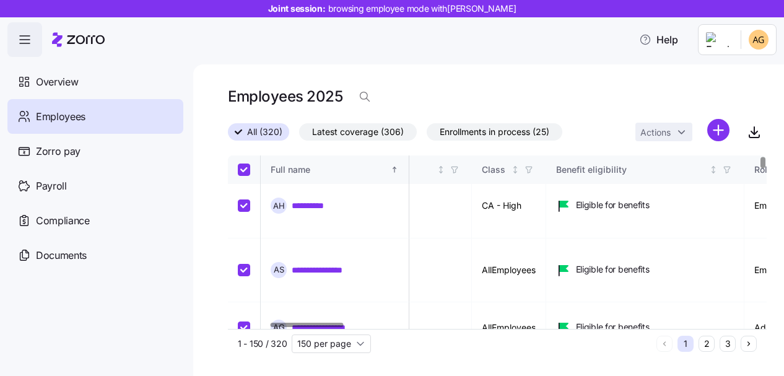
checkbox input "true"
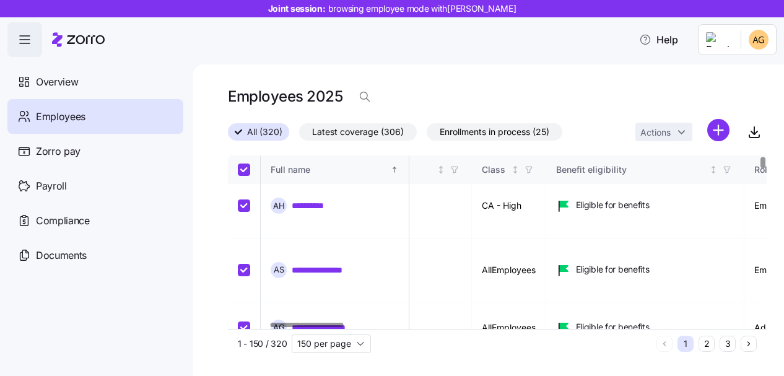
checkbox input "true"
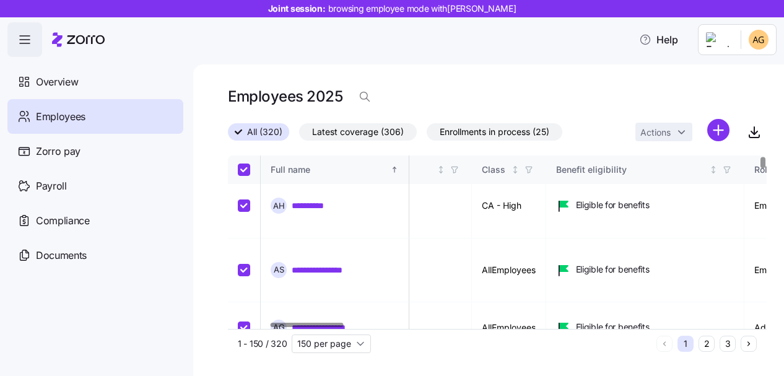
checkbox input "true"
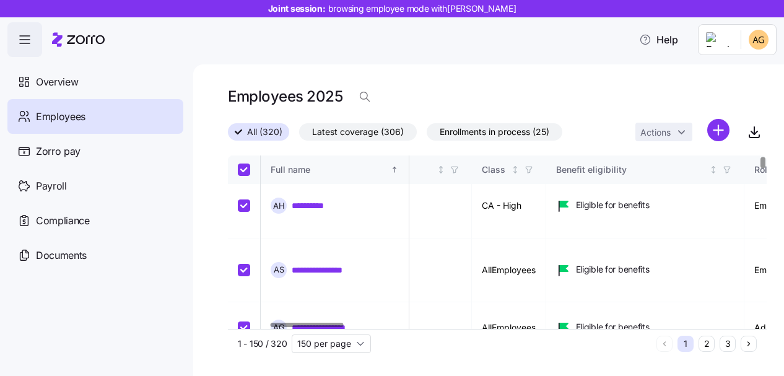
checkbox input "true"
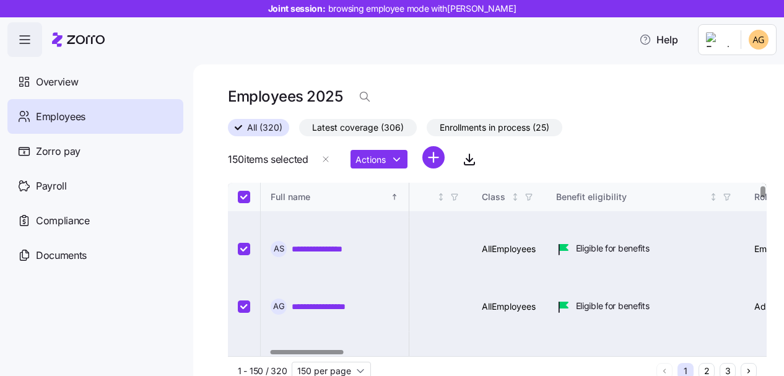
scroll to position [51, 306]
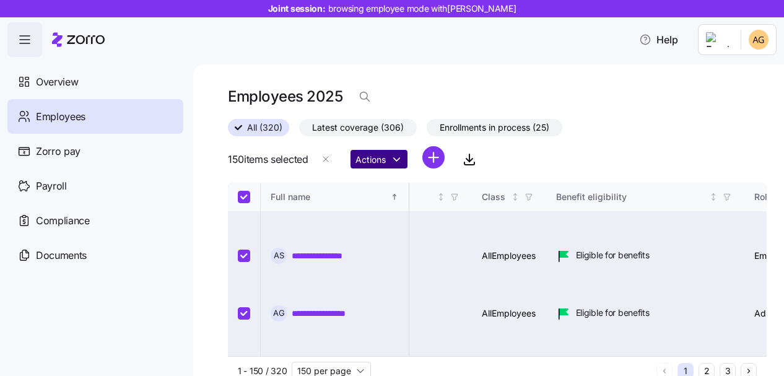
click at [372, 157] on html "**********" at bounding box center [392, 184] width 784 height 368
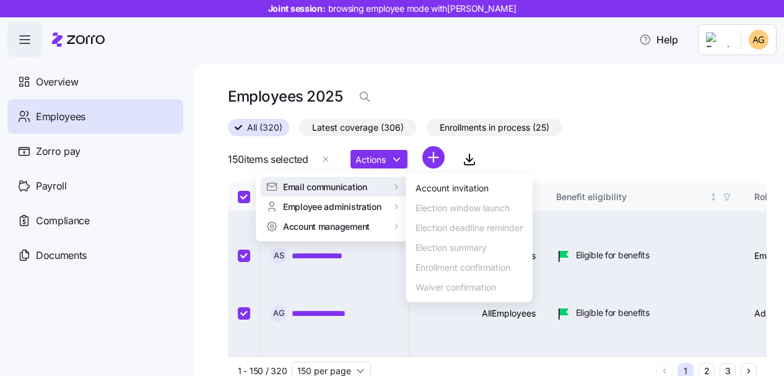
click at [544, 148] on html "**********" at bounding box center [392, 184] width 784 height 368
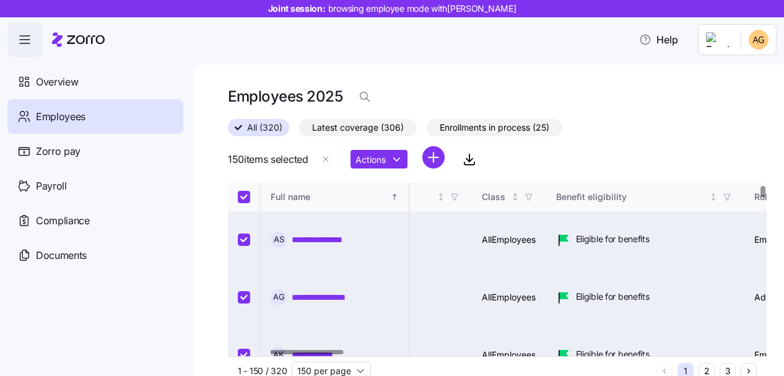
scroll to position [67, 306]
click at [243, 193] on input "Select all records" at bounding box center [244, 197] width 12 height 12
checkbox input "false"
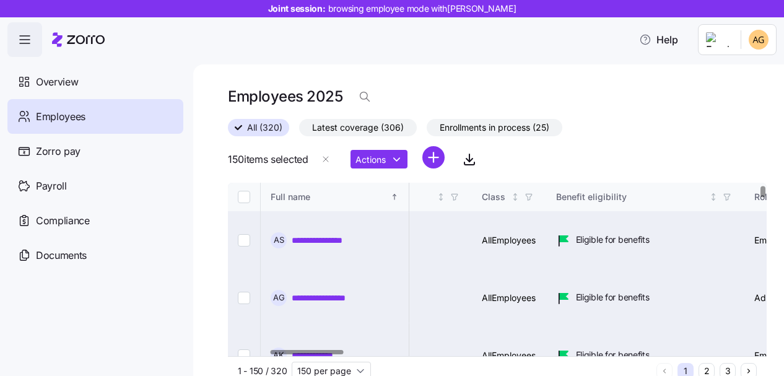
checkbox input "false"
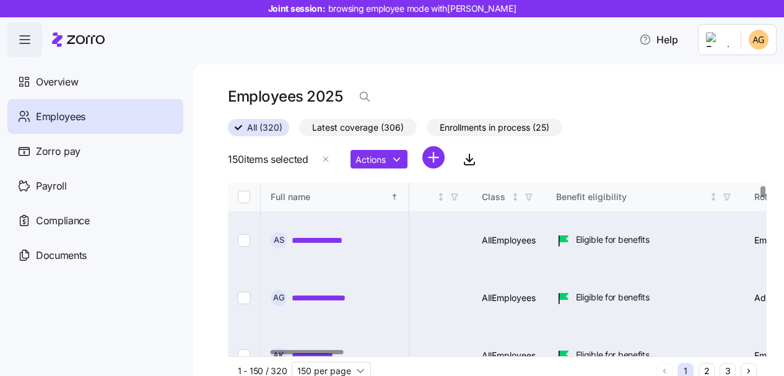
checkbox input "false"
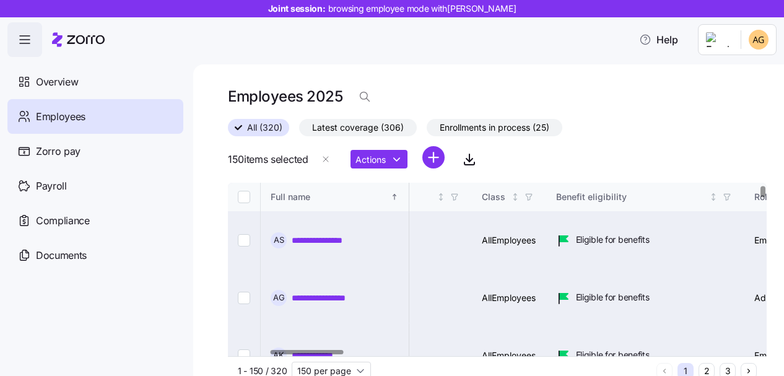
checkbox input "false"
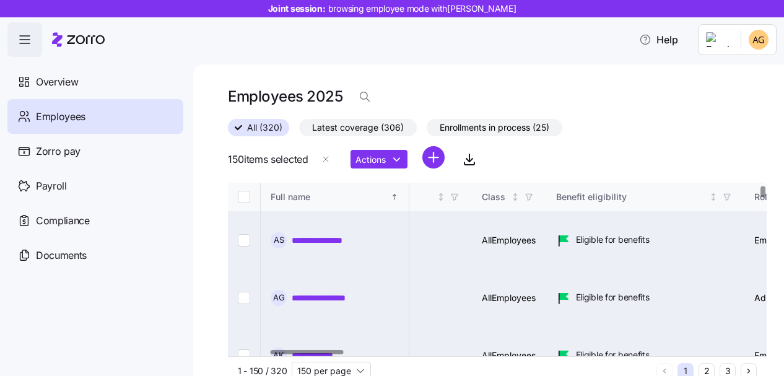
checkbox input "false"
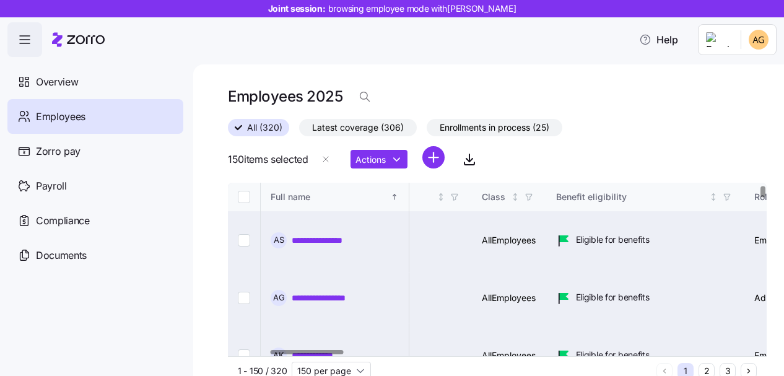
checkbox input "false"
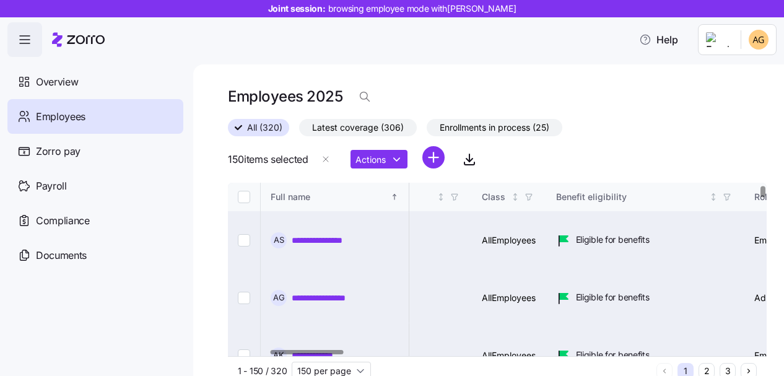
checkbox input "false"
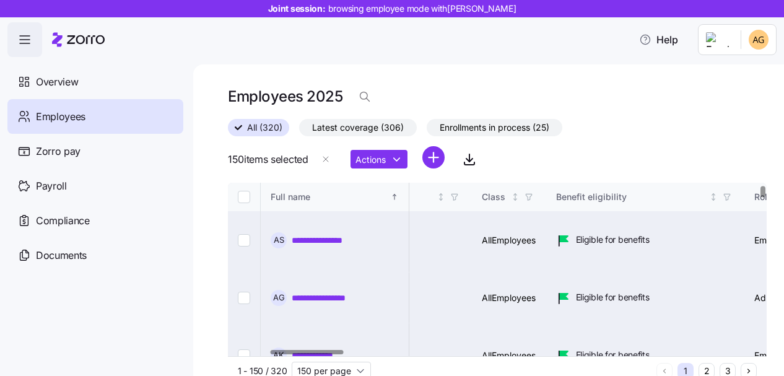
checkbox input "false"
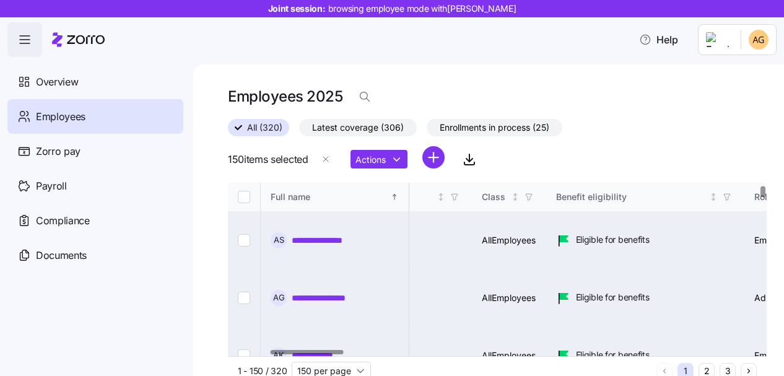
checkbox input "false"
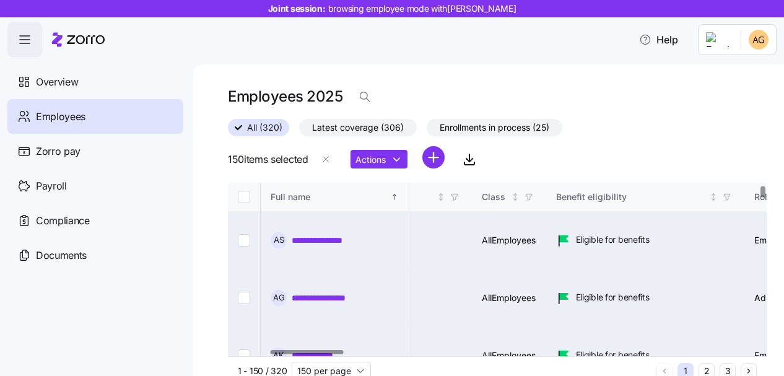
checkbox input "false"
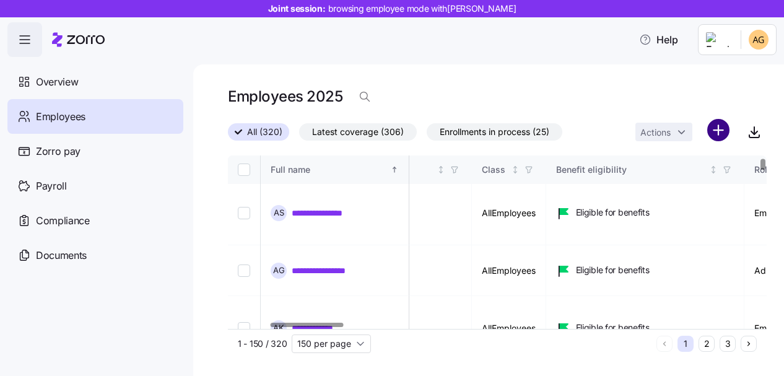
click at [724, 128] on html "**********" at bounding box center [392, 184] width 784 height 368
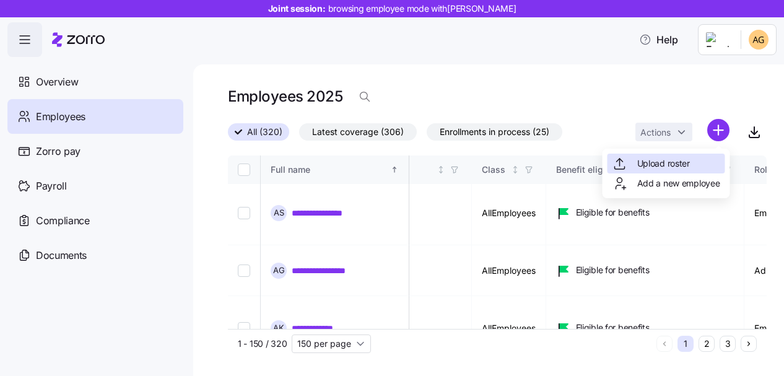
click at [651, 162] on span "Upload roster" at bounding box center [663, 163] width 53 height 12
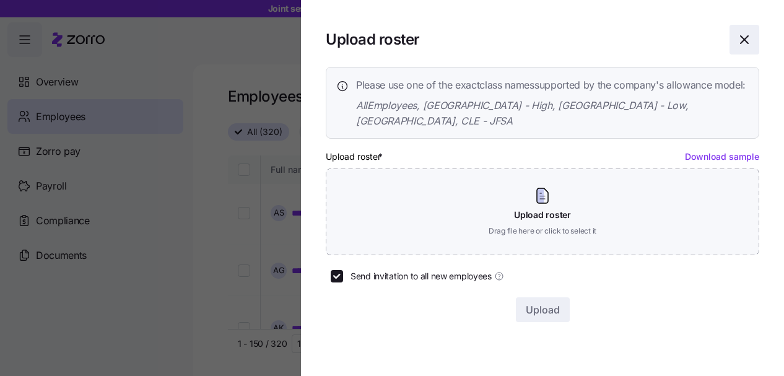
click at [745, 40] on icon "button" at bounding box center [744, 39] width 7 height 7
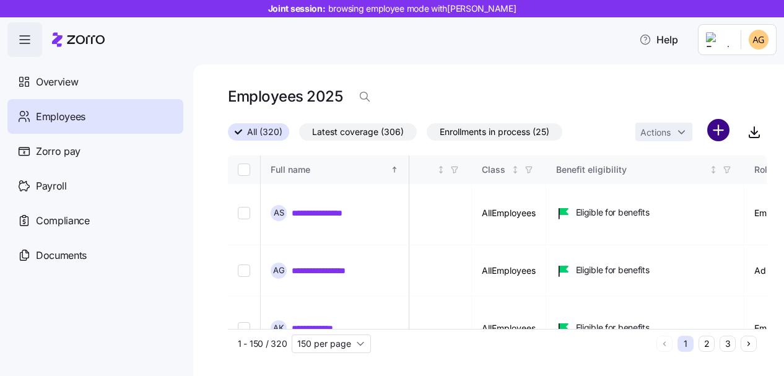
click at [721, 122] on html "**********" at bounding box center [392, 184] width 784 height 368
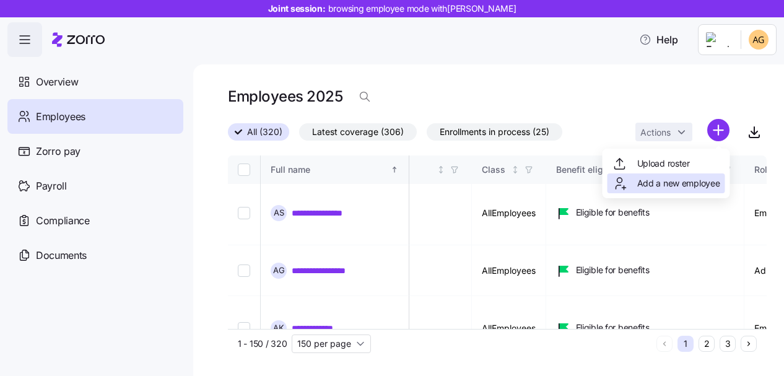
click at [668, 176] on div "Add a new employee" at bounding box center [666, 183] width 108 height 15
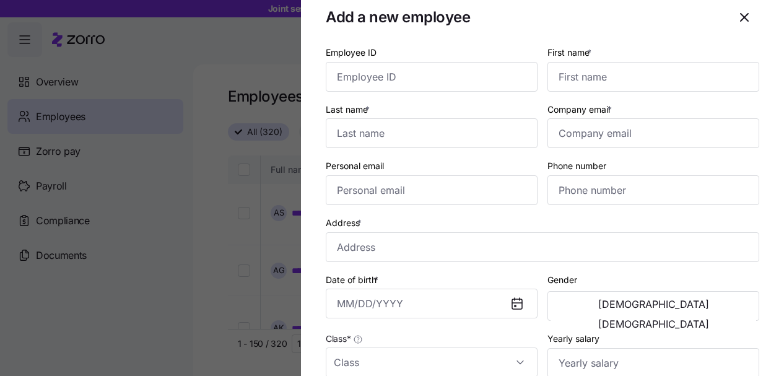
scroll to position [0, 0]
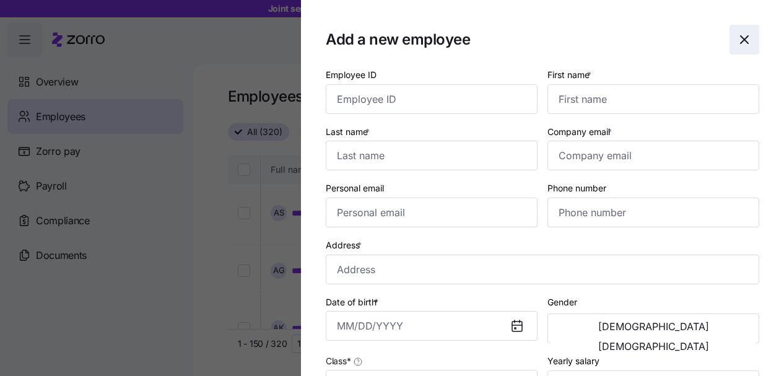
click at [744, 46] on icon "button" at bounding box center [744, 39] width 15 height 15
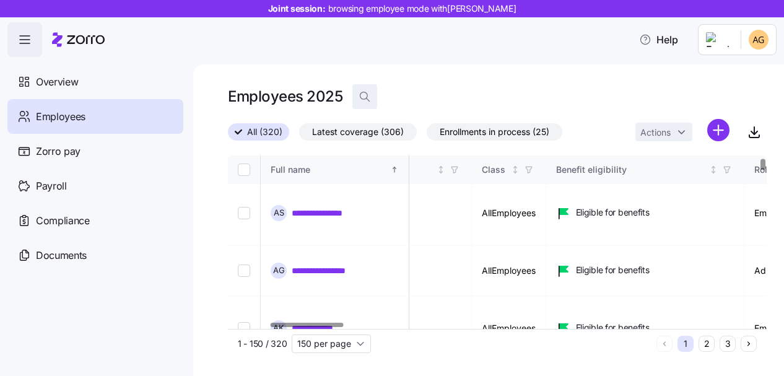
click at [367, 102] on icon "button" at bounding box center [365, 96] width 12 height 12
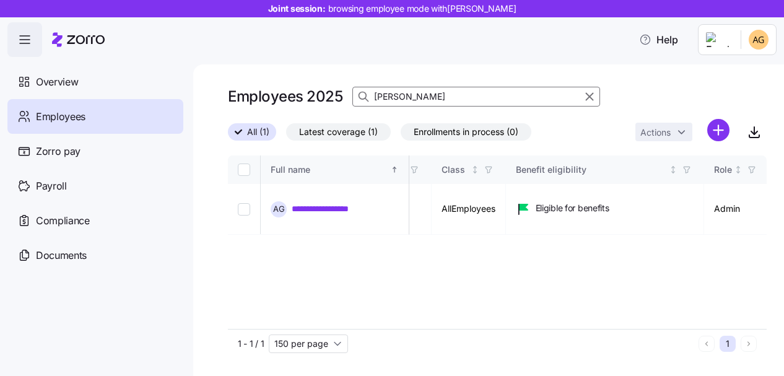
scroll to position [0, 306]
click at [318, 203] on link "**********" at bounding box center [334, 209] width 84 height 12
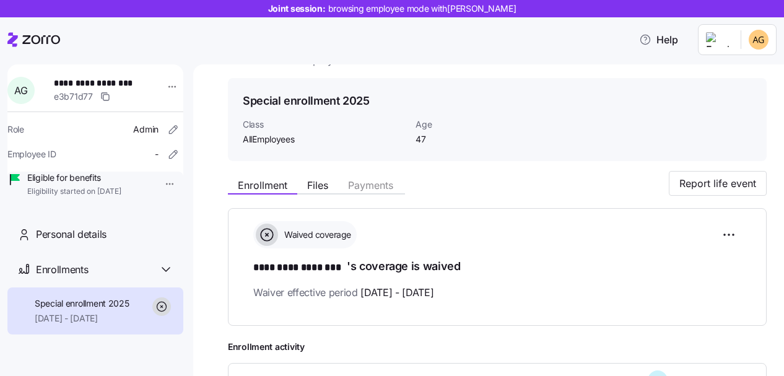
scroll to position [30, 0]
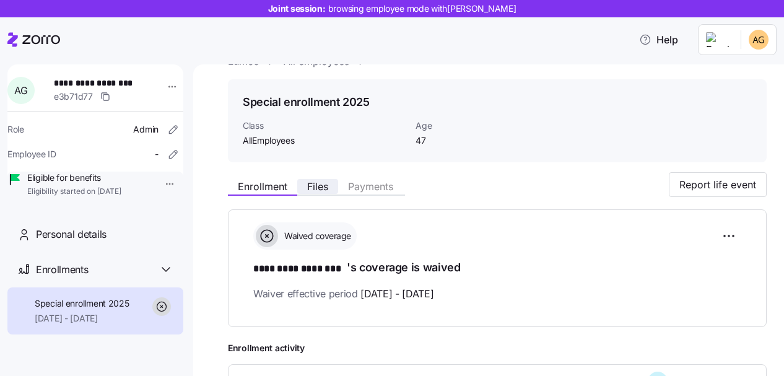
click at [323, 186] on span "Files" at bounding box center [317, 186] width 21 height 10
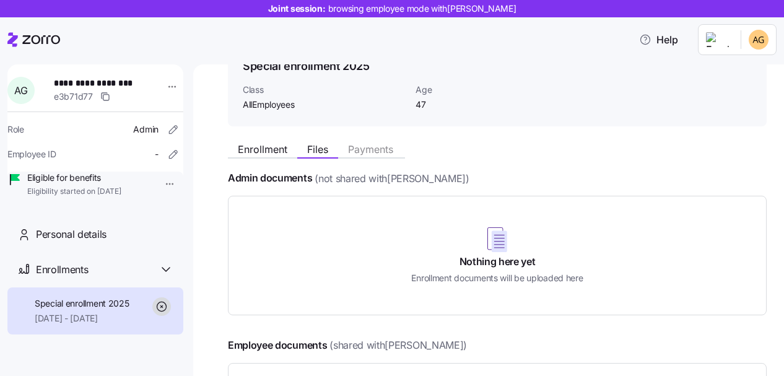
scroll to position [81, 0]
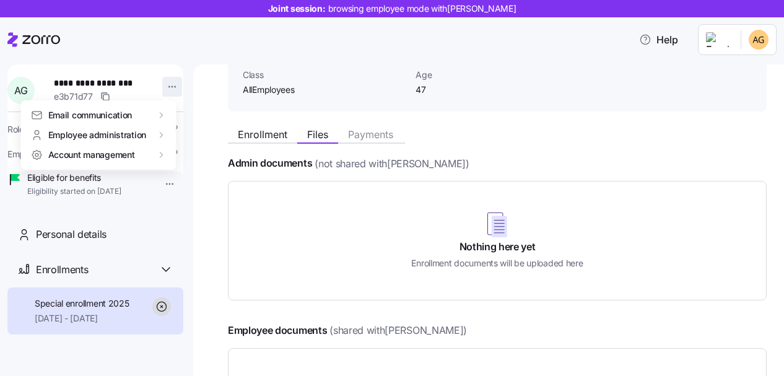
click at [162, 85] on html "**********" at bounding box center [392, 184] width 784 height 368
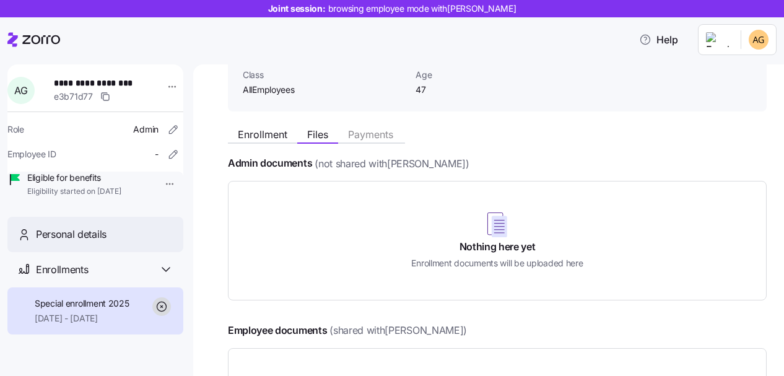
click at [124, 247] on html "**********" at bounding box center [392, 184] width 784 height 368
click at [100, 242] on span "Personal details" at bounding box center [71, 234] width 71 height 15
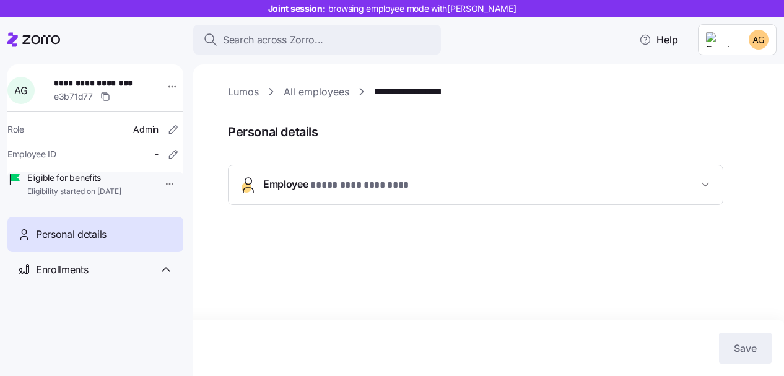
click at [310, 195] on button "Employee * ********* ******** *" at bounding box center [476, 184] width 494 height 39
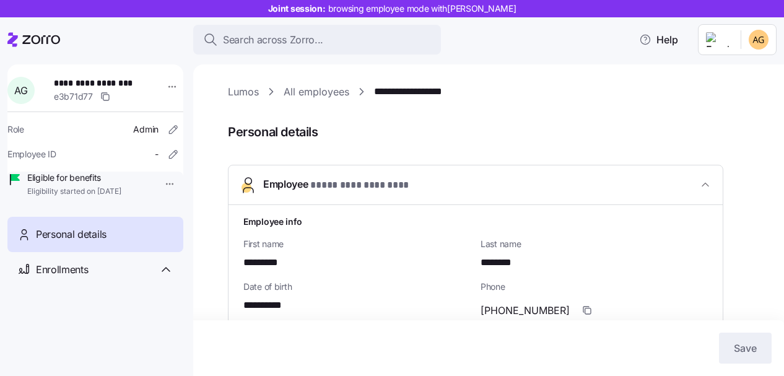
click at [289, 95] on link "All employees" at bounding box center [317, 91] width 66 height 15
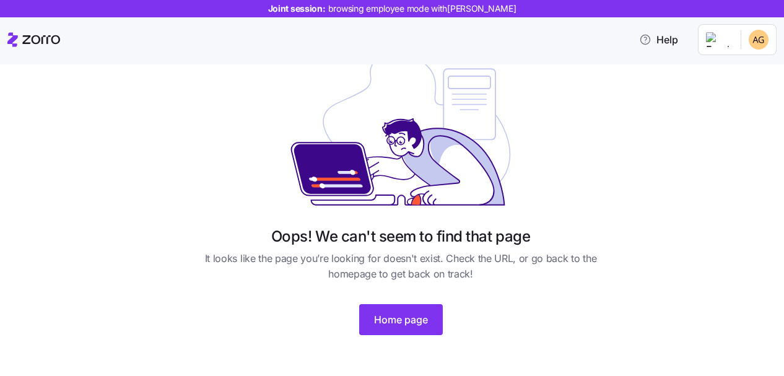
scroll to position [146, 0]
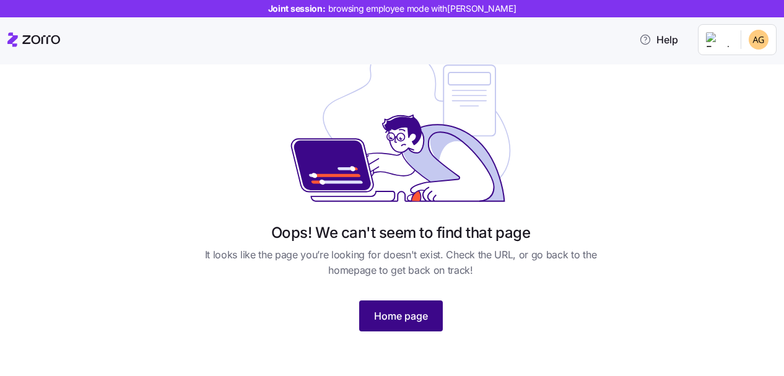
click at [401, 310] on span "Home page" at bounding box center [401, 315] width 54 height 15
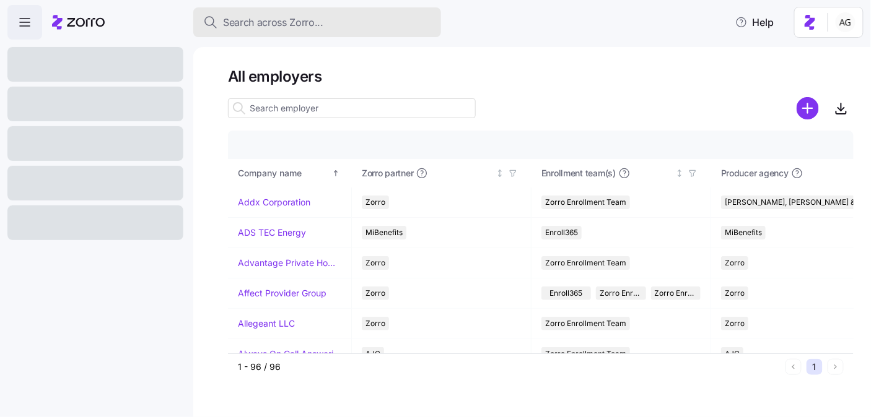
click at [245, 29] on span "Search across Zorro..." at bounding box center [273, 22] width 100 height 15
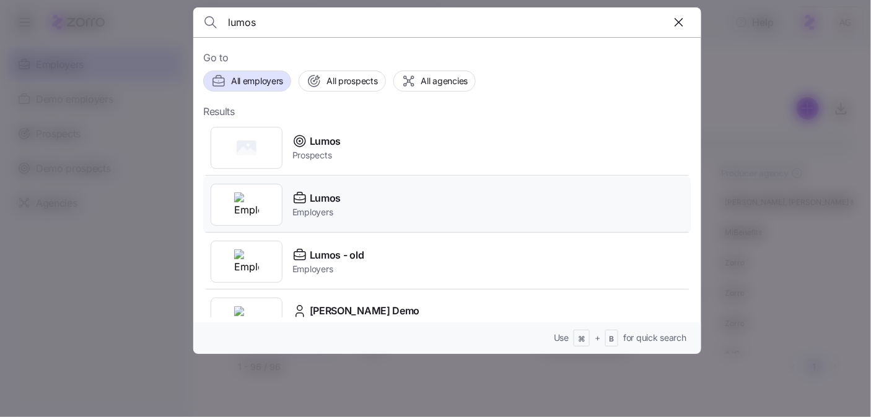
type input "lumos"
click at [325, 203] on span "Lumos" at bounding box center [325, 198] width 31 height 15
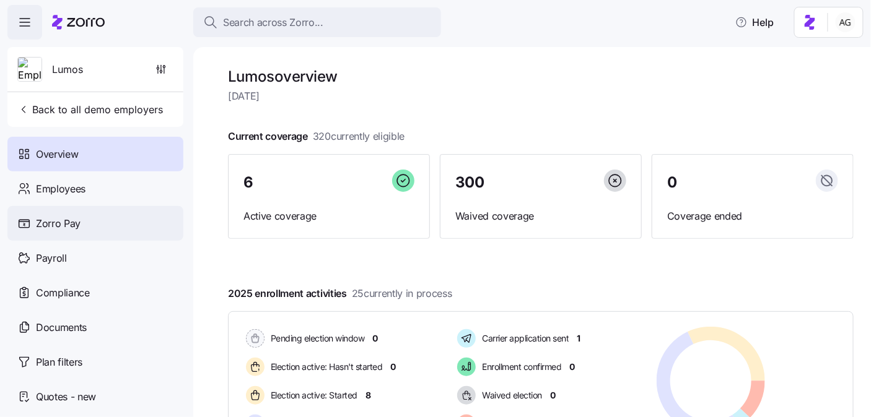
click at [65, 229] on span "Zorro Pay" at bounding box center [58, 223] width 45 height 15
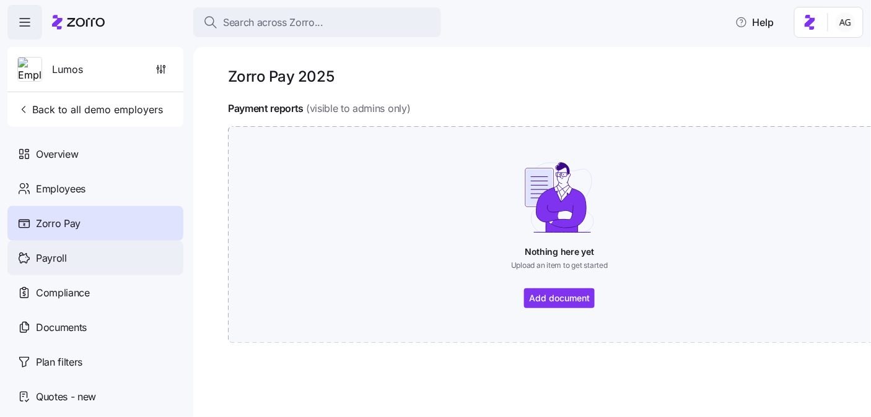
click at [114, 253] on div "Payroll" at bounding box center [95, 258] width 176 height 35
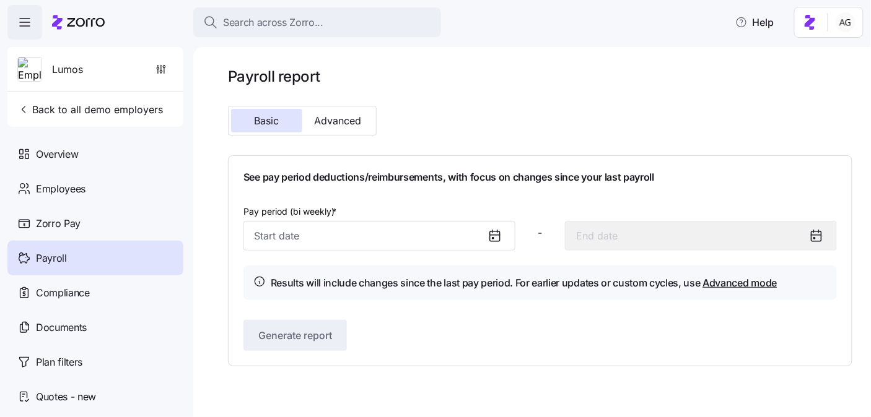
click at [496, 238] on icon at bounding box center [494, 236] width 15 height 15
click at [482, 235] on input "Pay period (bi weekly) *" at bounding box center [379, 236] width 272 height 30
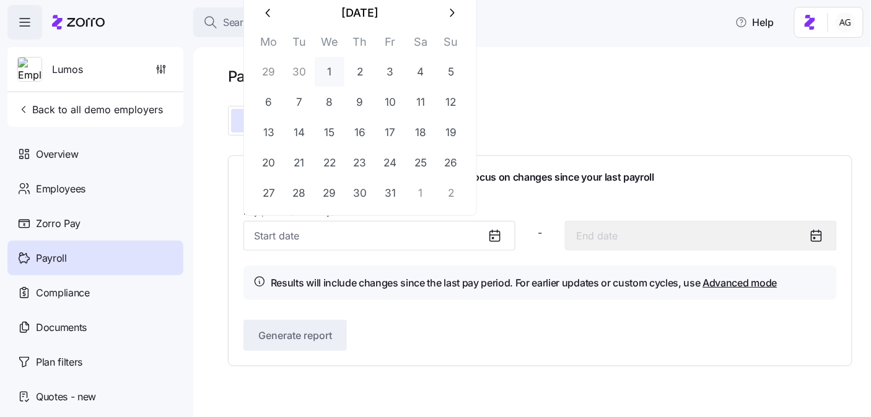
click at [329, 69] on button "1" at bounding box center [330, 72] width 30 height 30
type input "[DATE]"
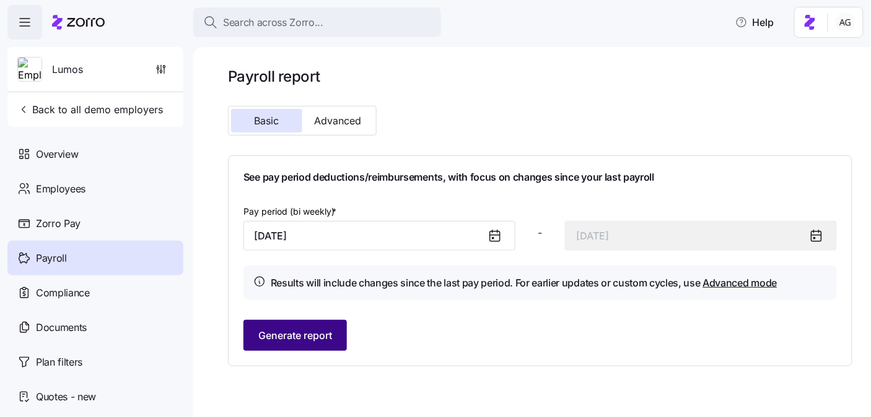
click at [327, 326] on button "Generate report" at bounding box center [294, 335] width 103 height 31
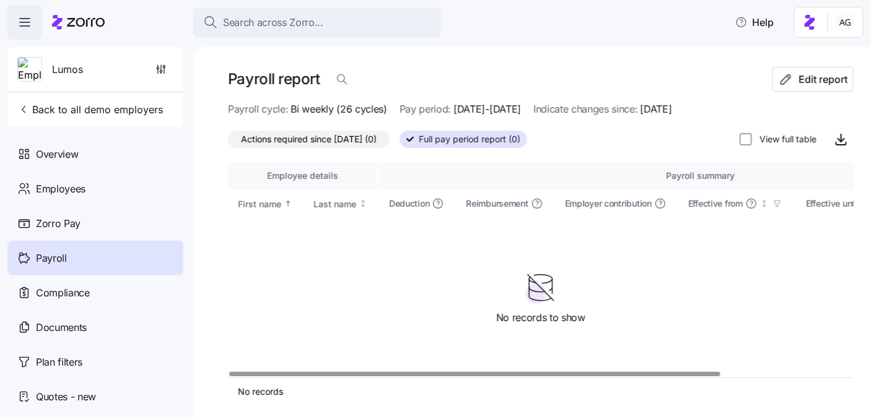
click at [361, 142] on span "Actions required since [DATE] (0)" at bounding box center [309, 139] width 136 height 16
click at [228, 142] on input "Actions required since [DATE] (0)" at bounding box center [228, 142] width 0 height 0
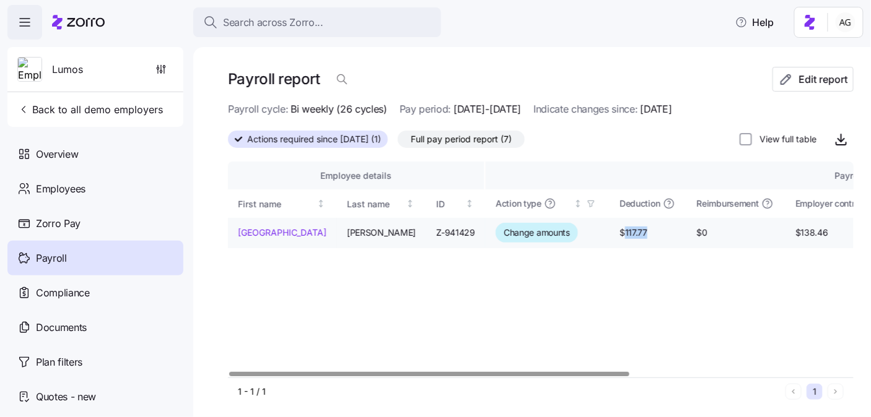
drag, startPoint x: 575, startPoint y: 232, endPoint x: 612, endPoint y: 232, distance: 37.8
click at [619, 232] on span "$117.77" at bounding box center [647, 233] width 56 height 12
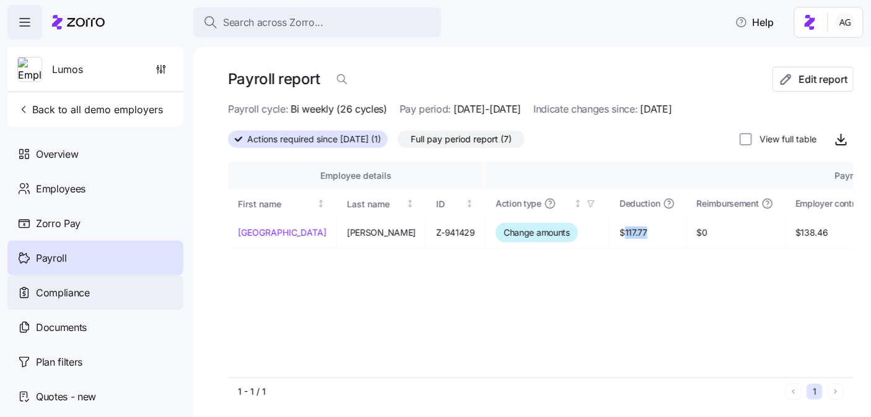
click at [94, 286] on div "Compliance" at bounding box center [95, 293] width 176 height 35
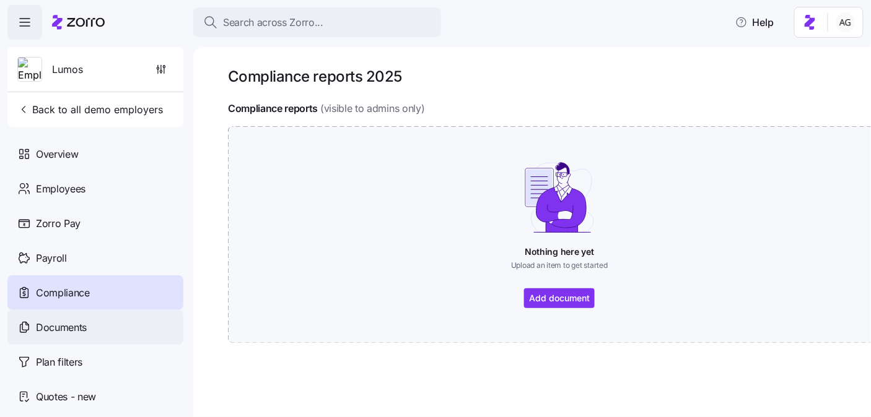
click at [76, 326] on span "Documents" at bounding box center [61, 327] width 51 height 15
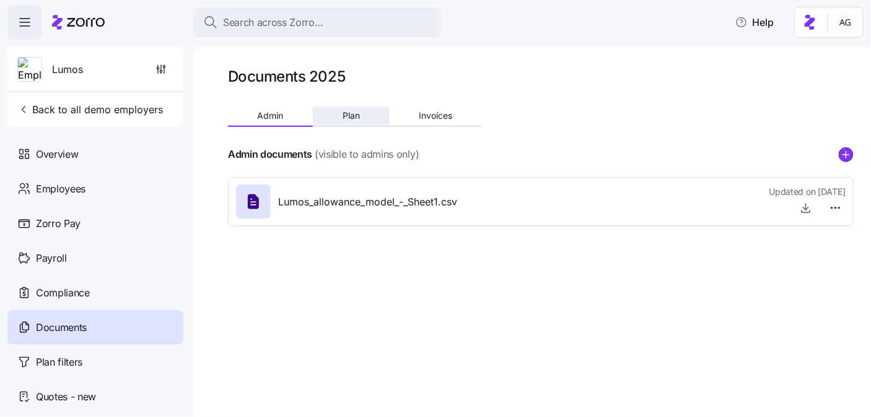
click at [335, 121] on button "Plan" at bounding box center [351, 116] width 76 height 19
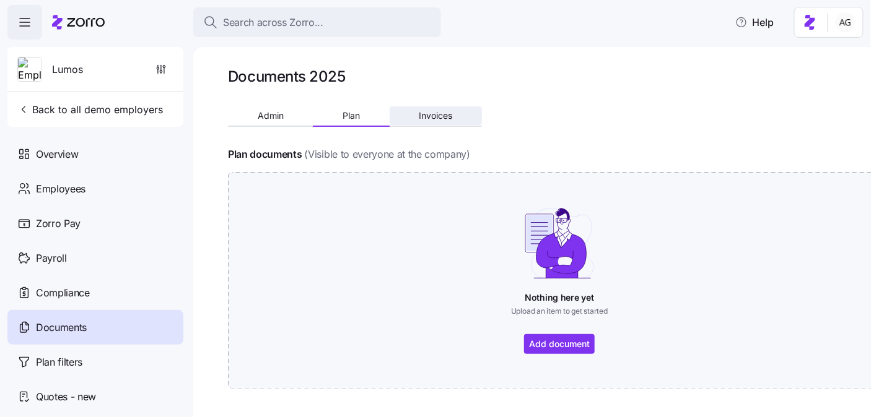
click at [445, 120] on span "Invoices" at bounding box center [435, 115] width 33 height 9
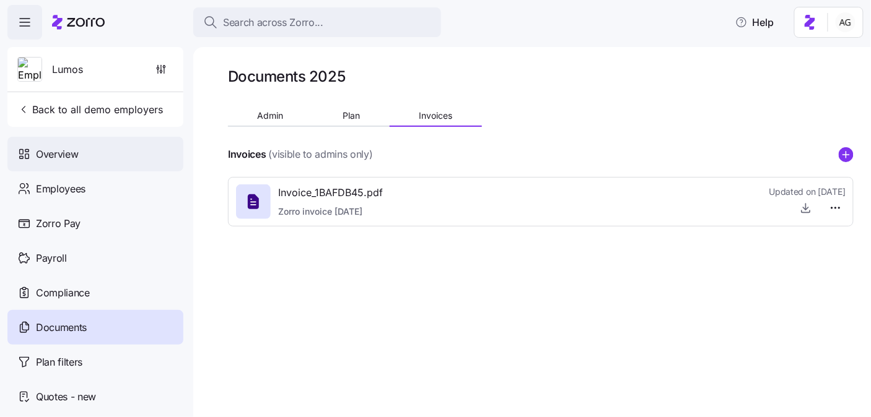
click at [66, 166] on div "Overview" at bounding box center [95, 154] width 176 height 35
